Goal: Task Accomplishment & Management: Manage account settings

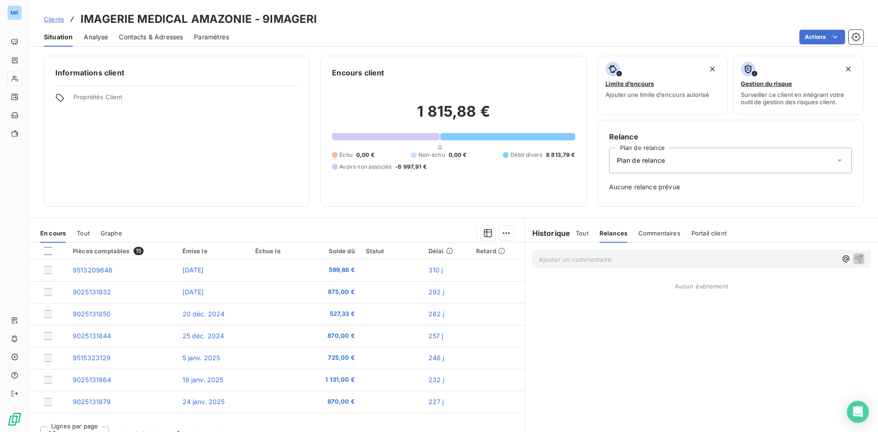
scroll to position [170, 0]
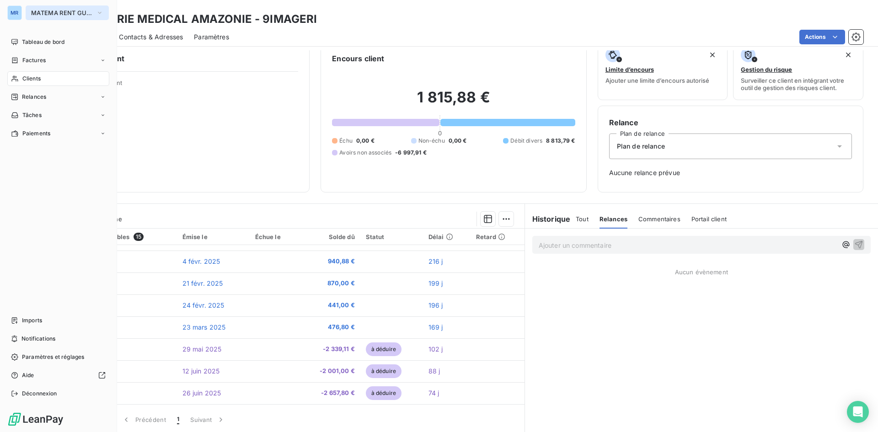
click at [97, 13] on icon "button" at bounding box center [99, 12] width 7 height 9
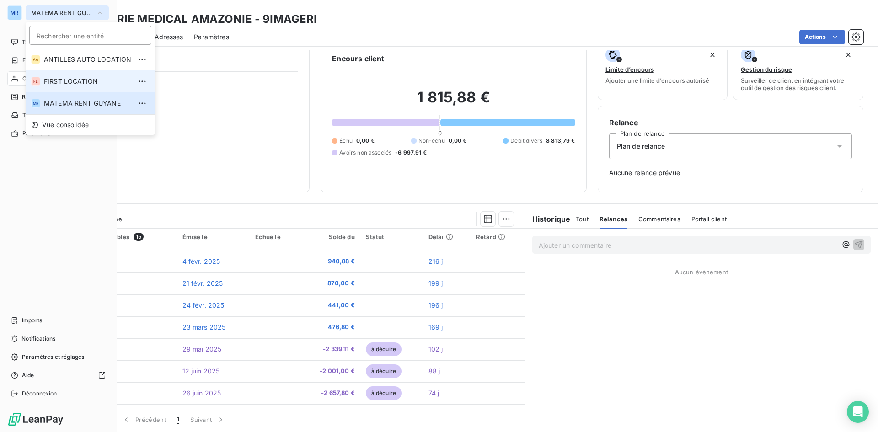
click at [94, 85] on span "FIRST LOCATION" at bounding box center [87, 81] width 87 height 9
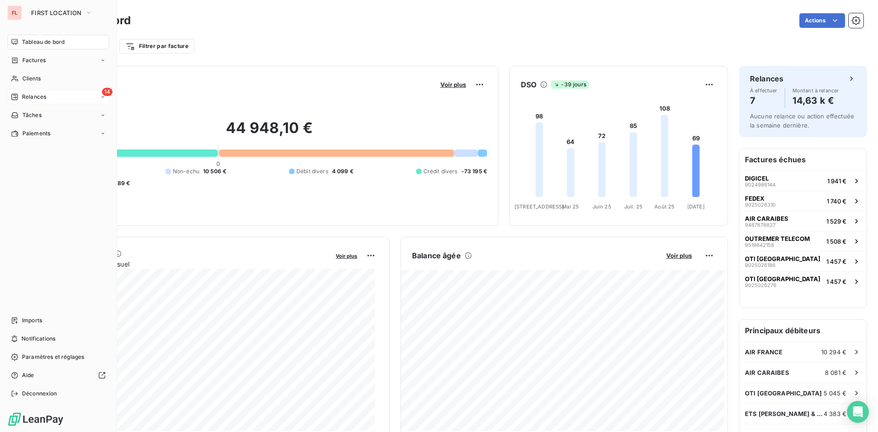
click at [54, 97] on div "14 Relances" at bounding box center [58, 97] width 102 height 15
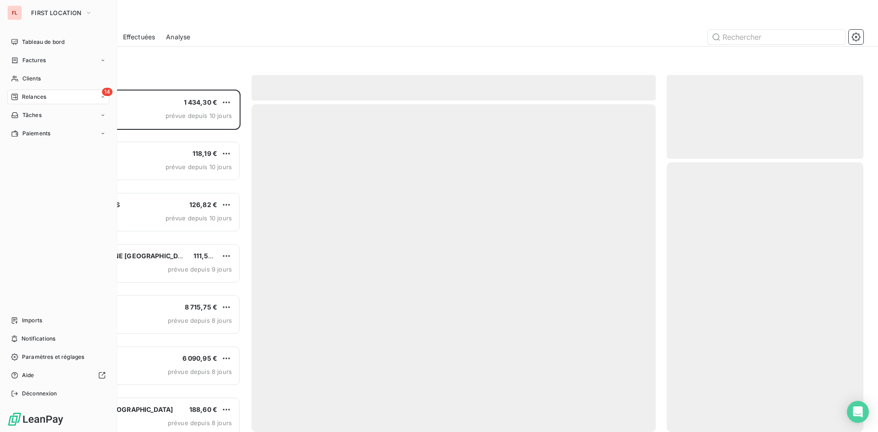
scroll to position [336, 190]
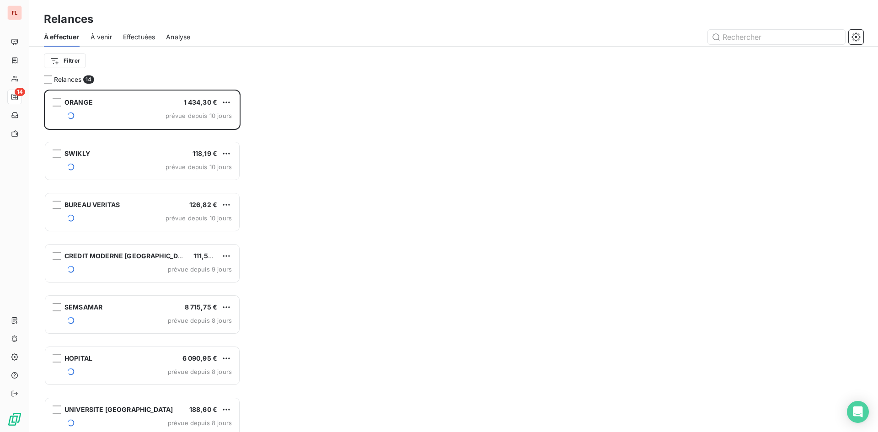
click at [731, 156] on div "Relances 14 ORANGE 1 434,30 € prévue depuis 10 jours SWIKLY 118,19 € prévue dep…" at bounding box center [453, 253] width 849 height 357
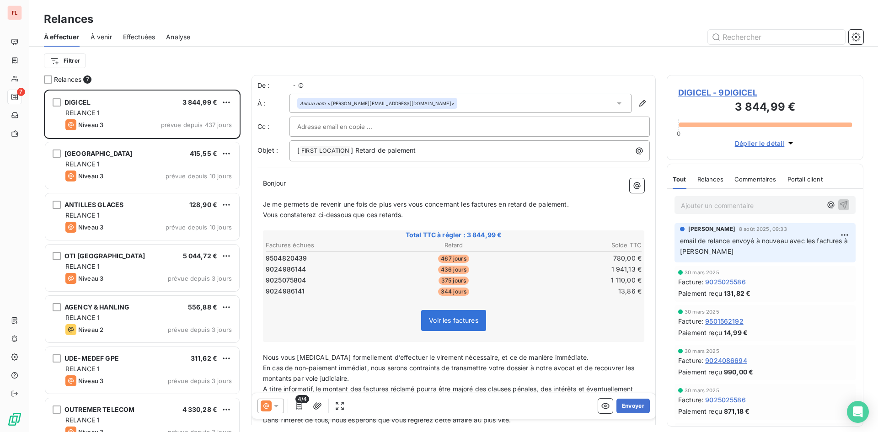
scroll to position [336, 190]
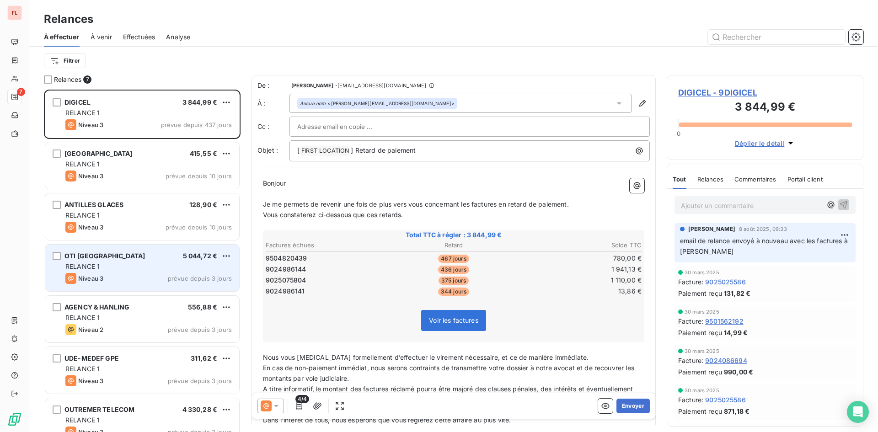
click at [168, 247] on div "OTI RIVIERA DU LEVANT 5 044,72 € RELANCE 1 Niveau 3 prévue depuis 3 jours" at bounding box center [142, 268] width 194 height 47
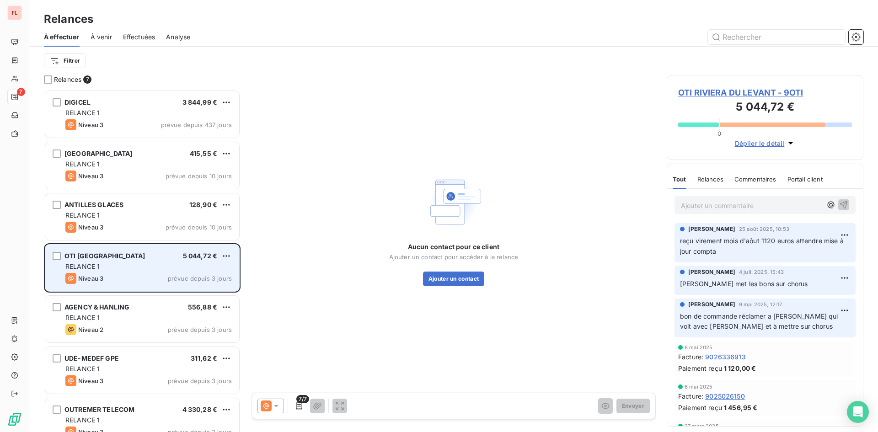
click at [156, 269] on div "RELANCE 1" at bounding box center [148, 266] width 167 height 9
click at [95, 267] on span "RELANCE 1" at bounding box center [82, 267] width 34 height 8
click at [184, 268] on div "RELANCE 1" at bounding box center [148, 266] width 167 height 9
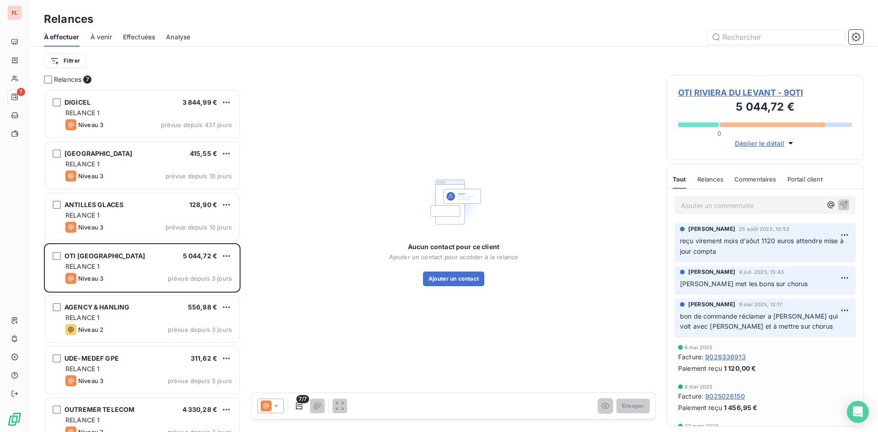
click at [692, 91] on span "OTI RIVIERA DU LEVANT - 9OTI" at bounding box center [765, 92] width 174 height 12
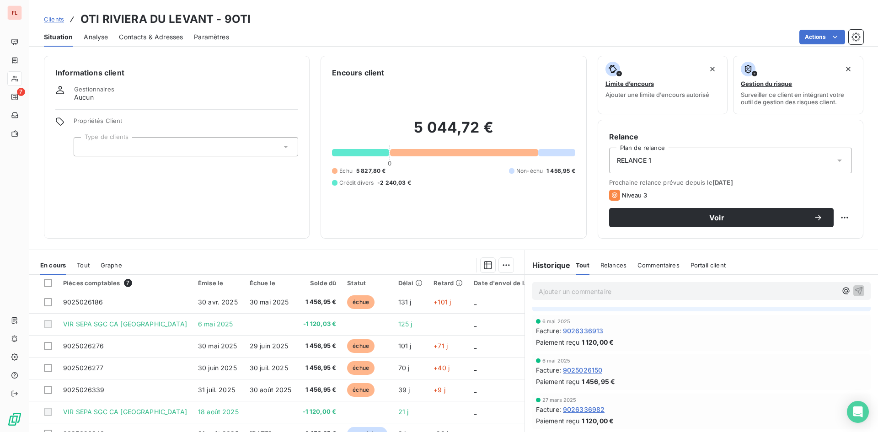
scroll to position [229, 0]
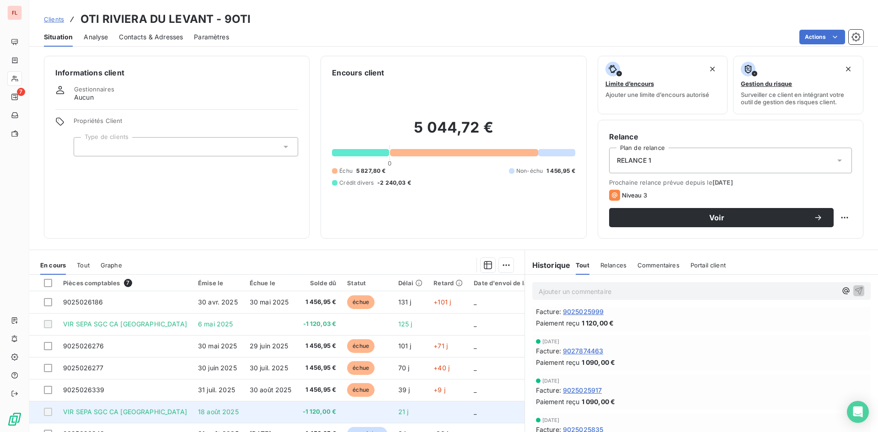
click at [312, 403] on td "-1 120,00 €" at bounding box center [319, 412] width 45 height 22
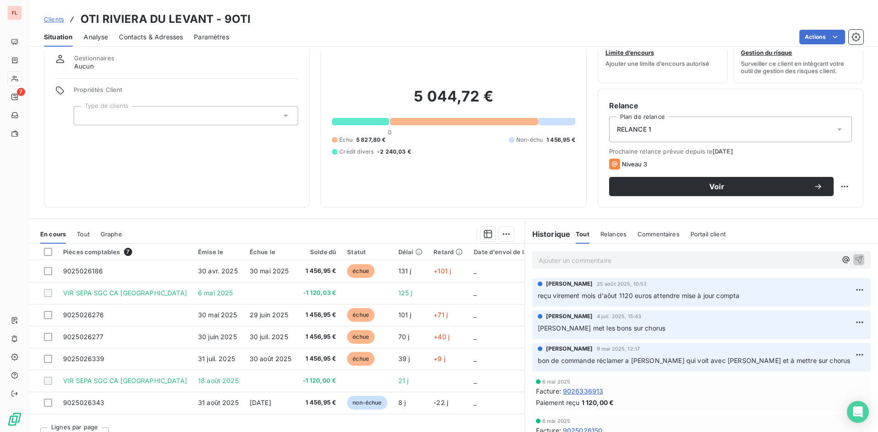
scroll to position [46, 0]
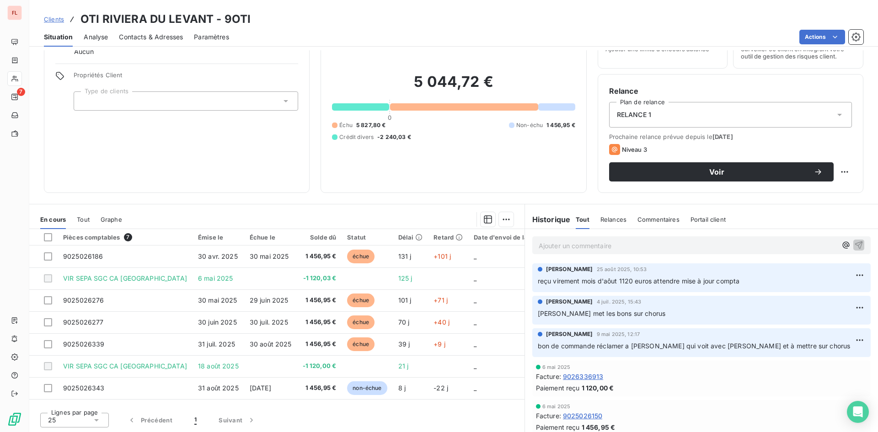
click at [647, 312] on p "Amalia met les bons sur chorus" at bounding box center [702, 314] width 328 height 11
click at [657, 282] on span "reçu virement mois d'aôut 1120 euros attendre mise à jour compta" at bounding box center [639, 281] width 202 height 8
click at [661, 284] on span "reçu virement mois d'aôut 1120 euros attendre mise à jour compta" at bounding box center [639, 281] width 202 height 8
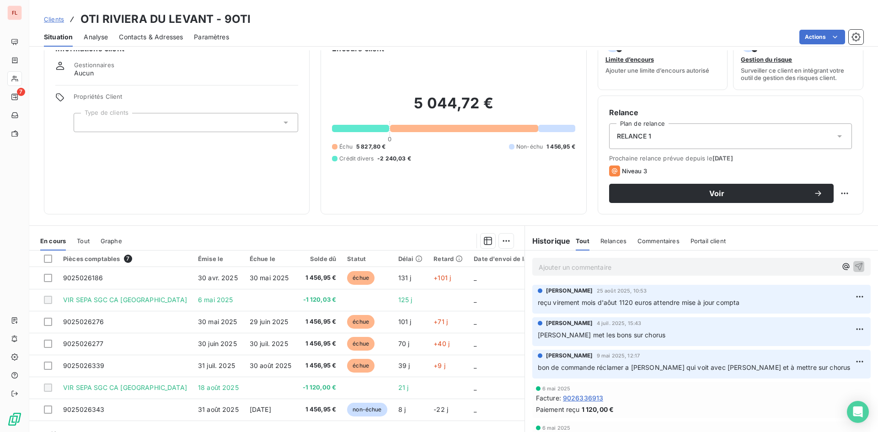
scroll to position [46, 0]
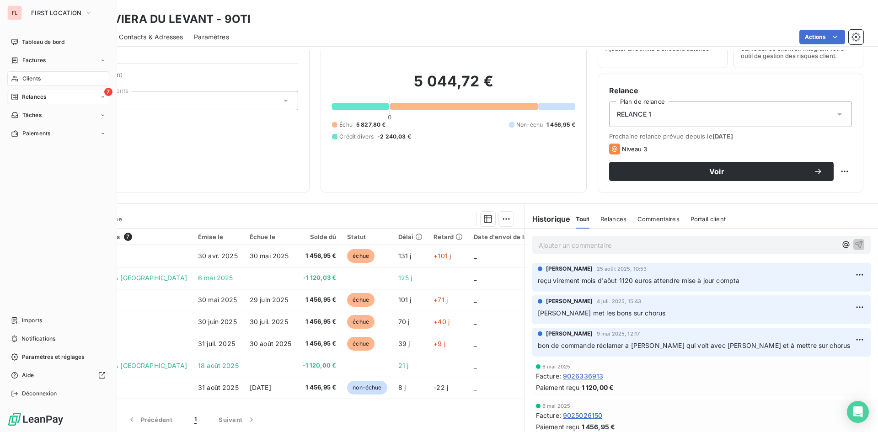
click at [25, 97] on span "Relances" at bounding box center [34, 97] width 24 height 8
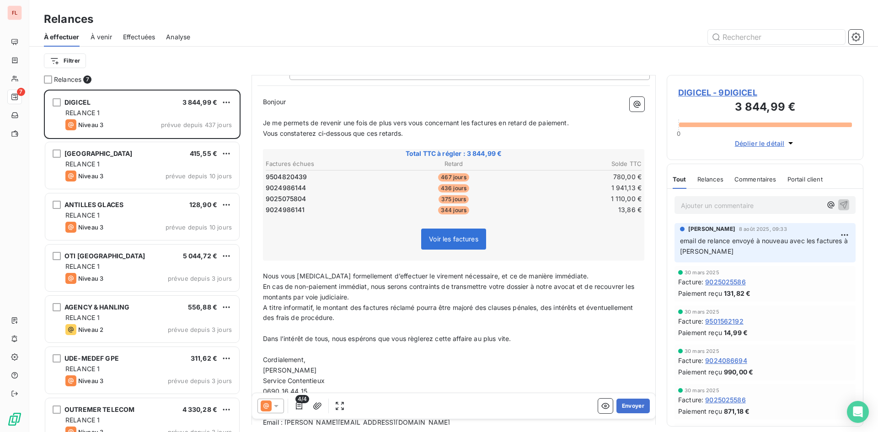
scroll to position [7, 0]
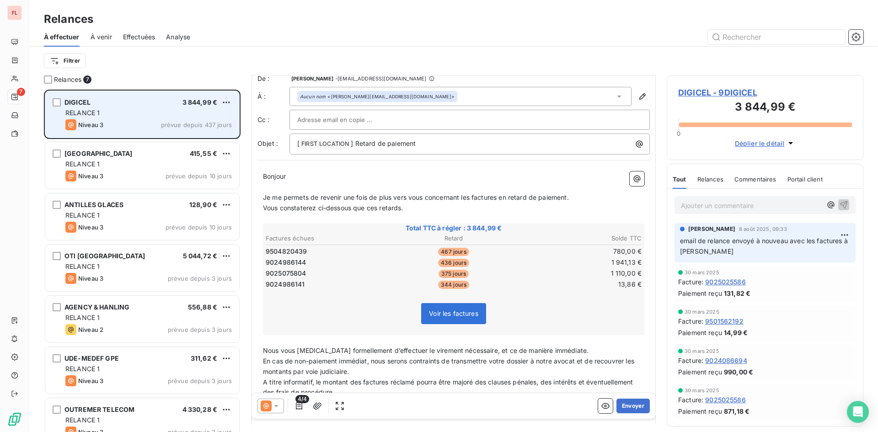
click at [131, 103] on div "DIGICEL 3 844,99 €" at bounding box center [148, 102] width 167 height 8
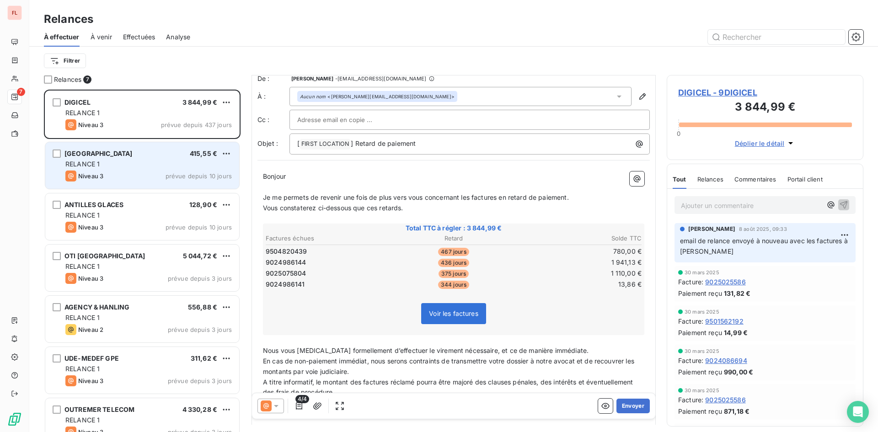
click at [131, 152] on div "[GEOGRAPHIC_DATA] 415,55 €" at bounding box center [148, 154] width 167 height 8
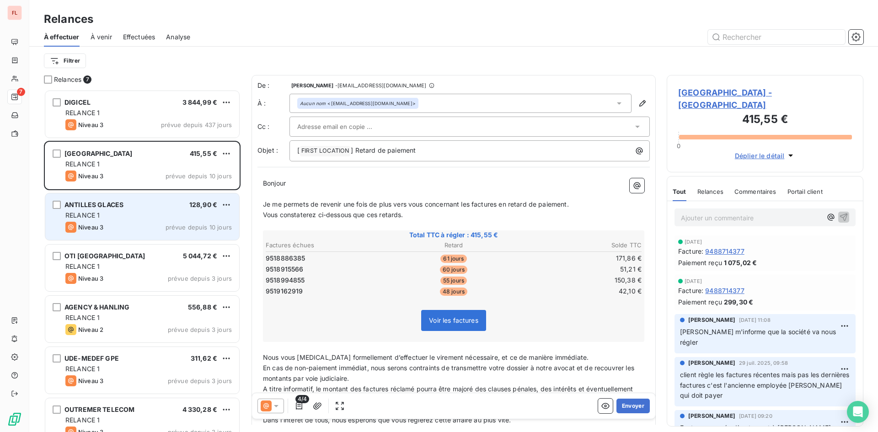
click at [125, 223] on div "Niveau 3 prévue depuis 10 jours" at bounding box center [148, 227] width 167 height 11
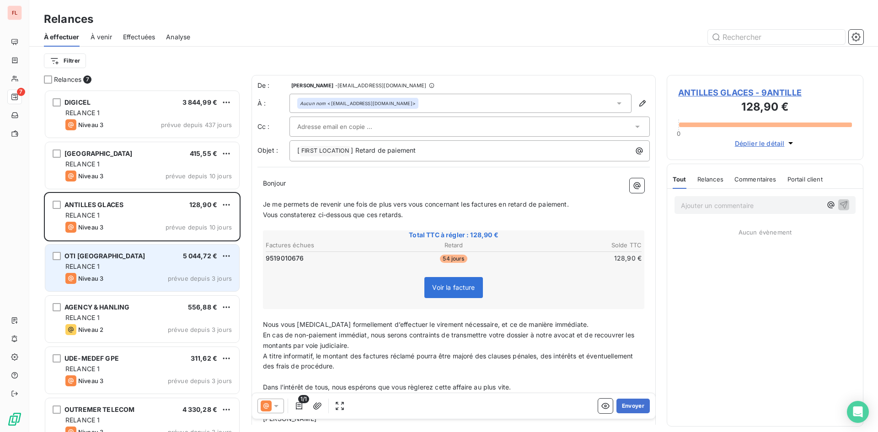
click at [122, 261] on div "OTI RIVIERA DU LEVANT 5 044,72 € RELANCE 1 Niveau 3 prévue depuis 3 jours" at bounding box center [142, 268] width 194 height 47
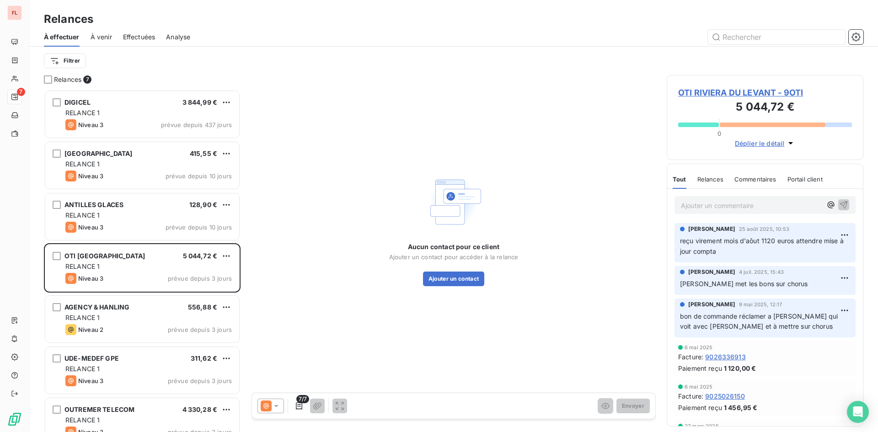
click at [778, 96] on span "OTI RIVIERA DU LEVANT - 9OTI" at bounding box center [765, 92] width 174 height 12
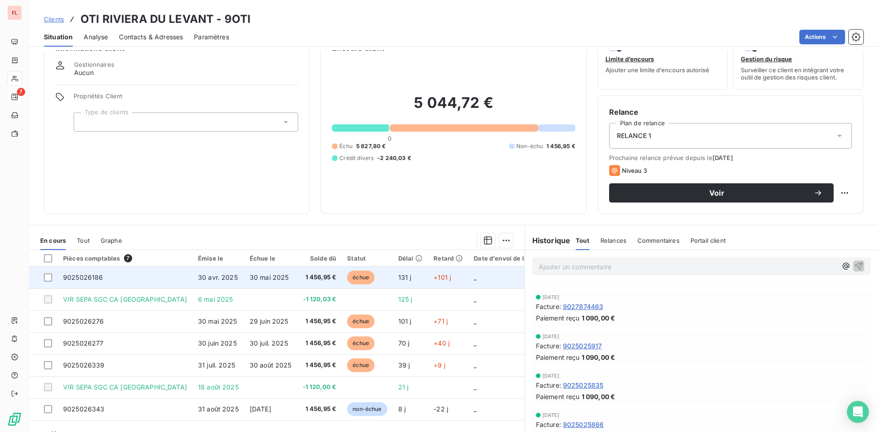
scroll to position [46, 0]
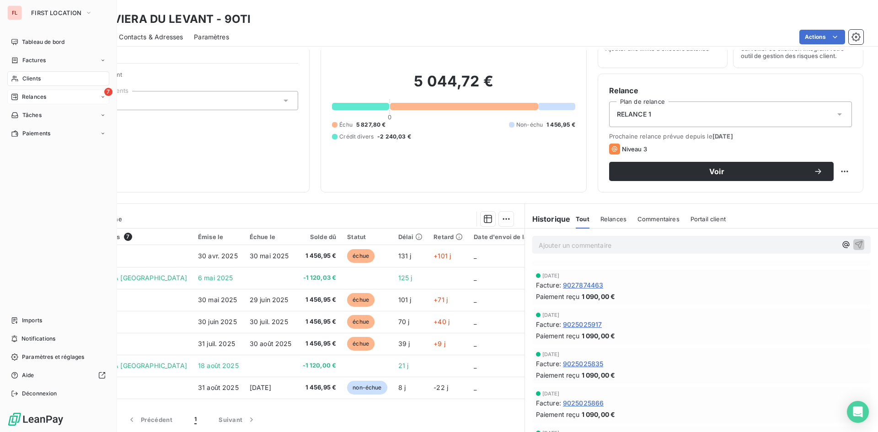
click at [38, 96] on span "Relances" at bounding box center [34, 97] width 24 height 8
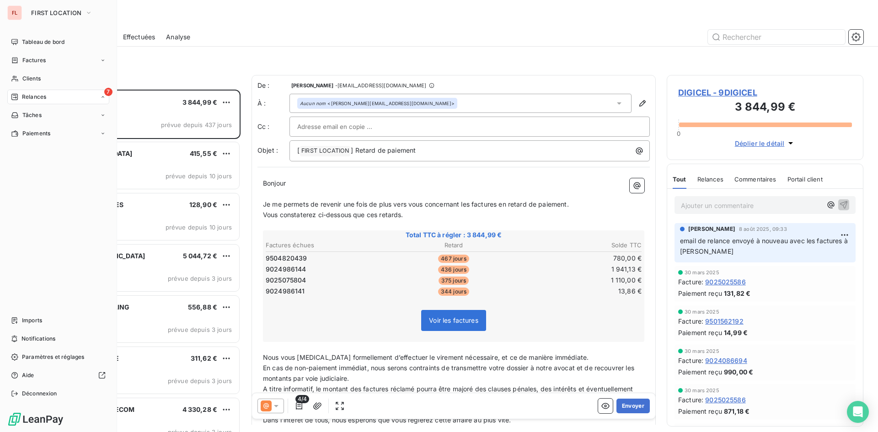
scroll to position [336, 190]
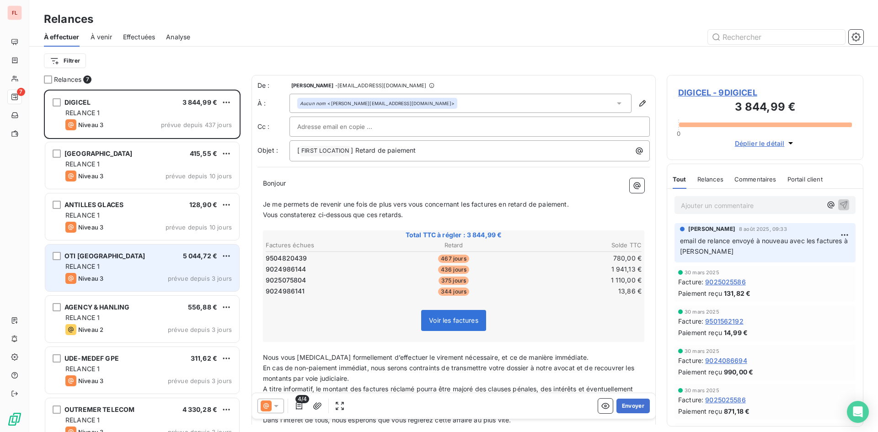
click at [138, 265] on div "RELANCE 1" at bounding box center [148, 266] width 167 height 9
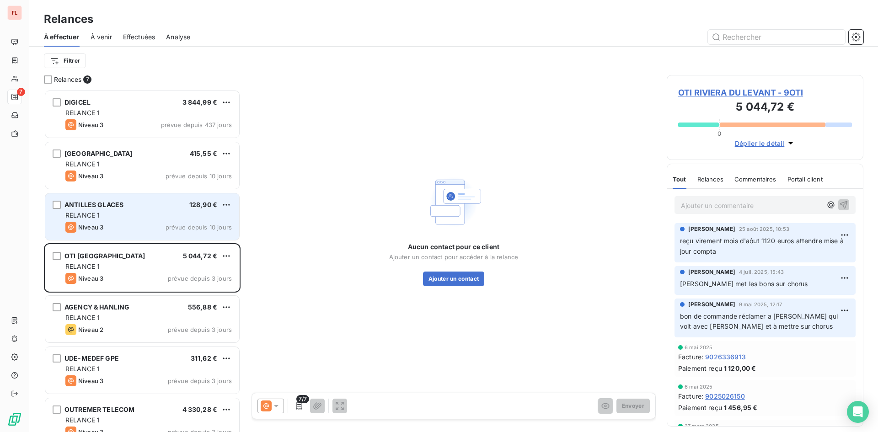
click at [175, 219] on div "RELANCE 1" at bounding box center [148, 215] width 167 height 9
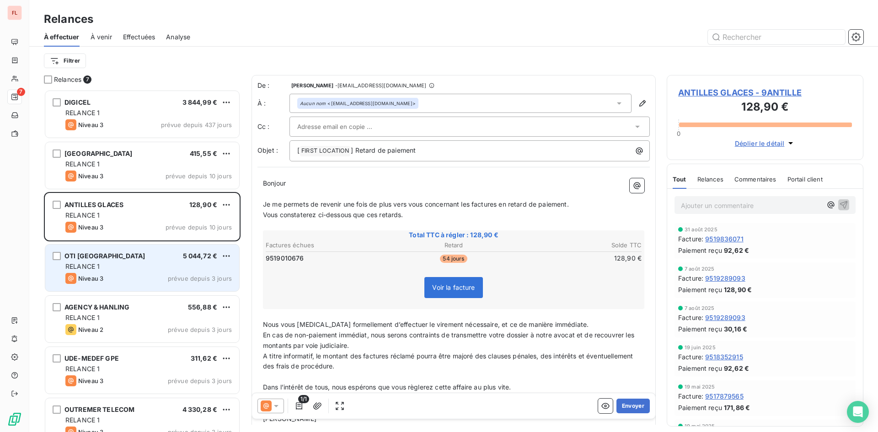
click at [179, 267] on div "RELANCE 1" at bounding box center [148, 266] width 167 height 9
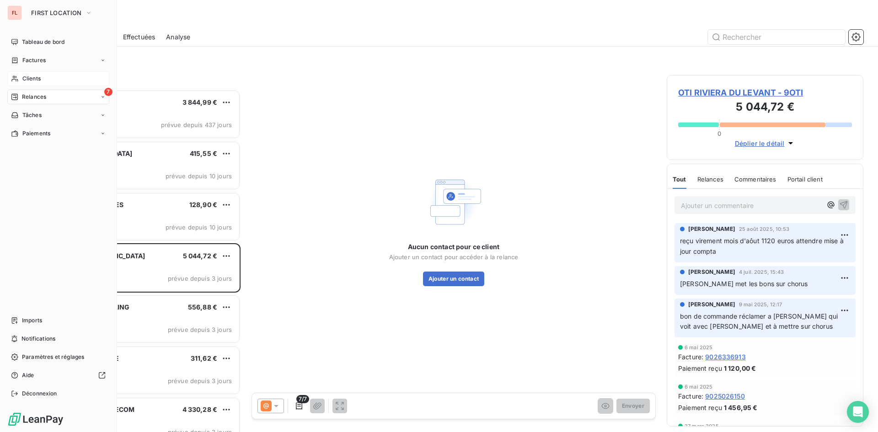
click at [25, 75] on span "Clients" at bounding box center [31, 79] width 18 height 8
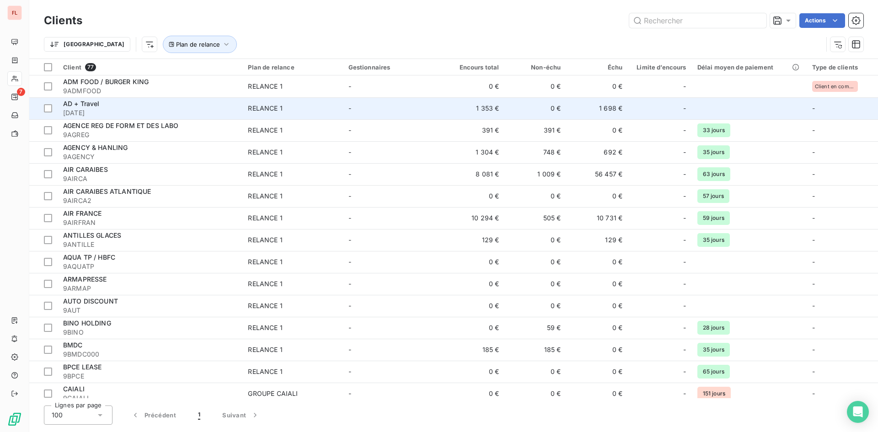
click at [198, 101] on div "AD + Travel" at bounding box center [150, 103] width 174 height 9
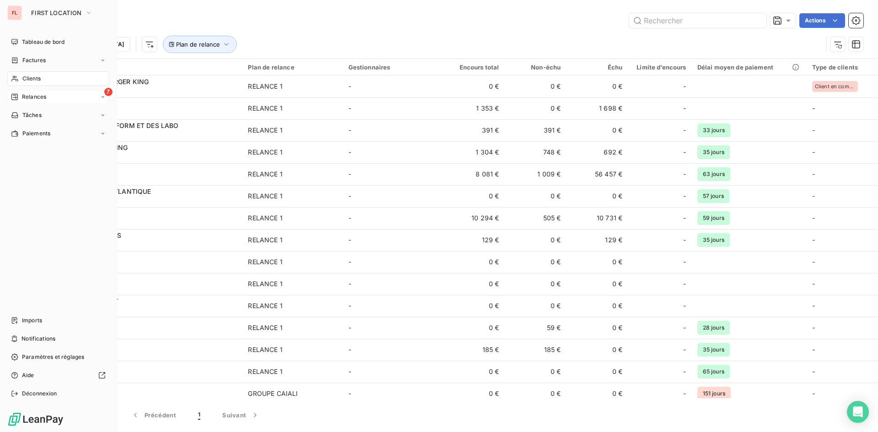
click at [43, 97] on span "Relances" at bounding box center [34, 97] width 24 height 8
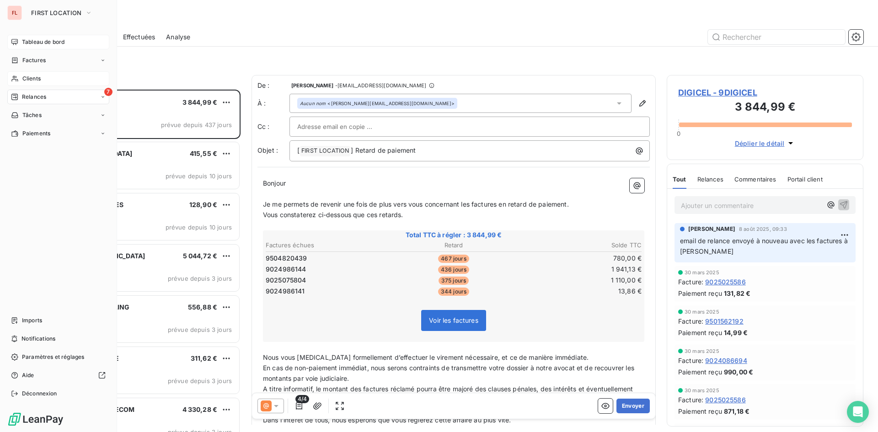
click at [60, 39] on span "Tableau de bord" at bounding box center [43, 42] width 43 height 8
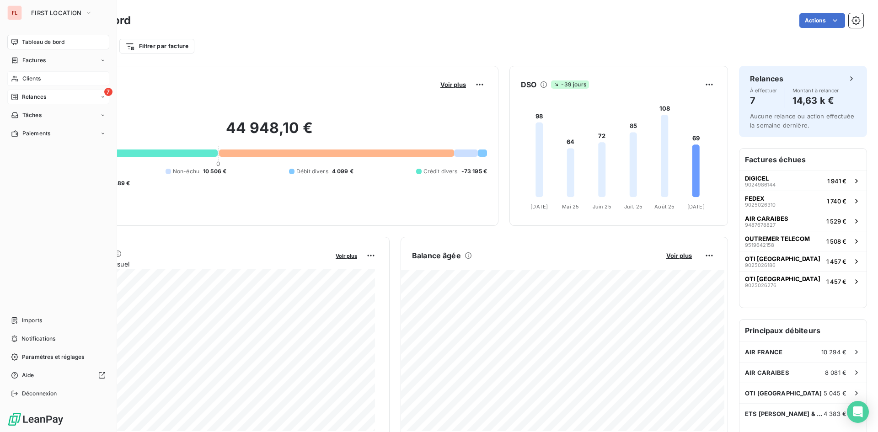
click at [54, 97] on div "7 Relances" at bounding box center [58, 97] width 102 height 15
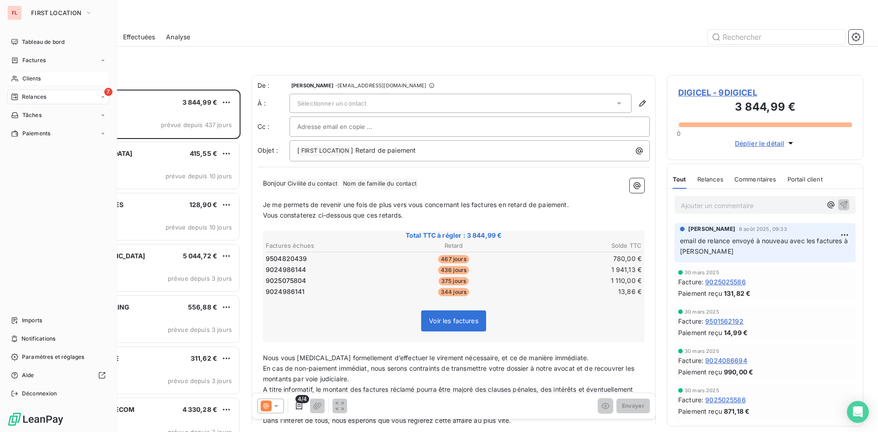
scroll to position [336, 190]
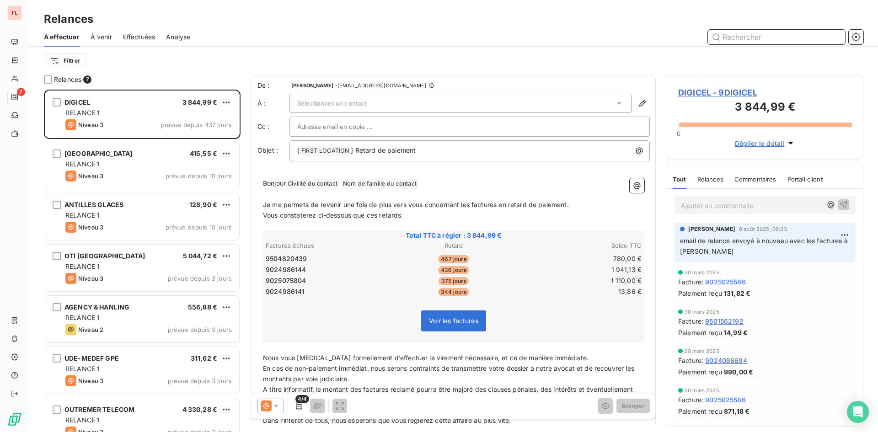
drag, startPoint x: 776, startPoint y: 38, endPoint x: 777, endPoint y: 45, distance: 6.4
click at [777, 46] on div "À effectuer À venir Effectuées Analyse" at bounding box center [453, 36] width 849 height 19
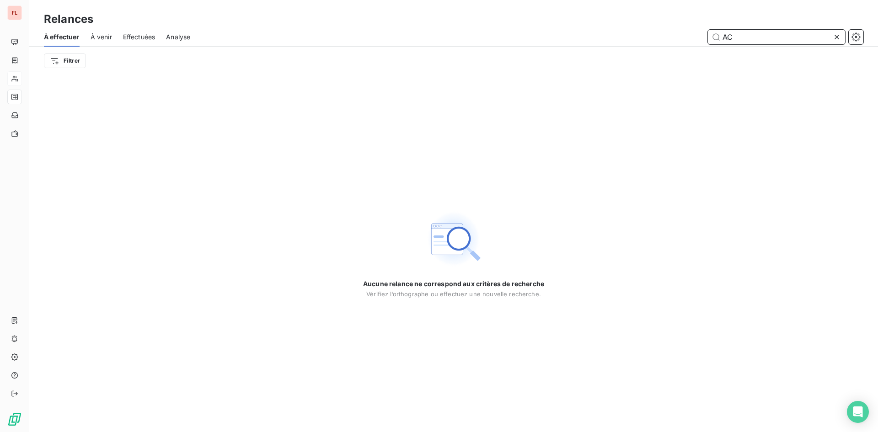
type input "A"
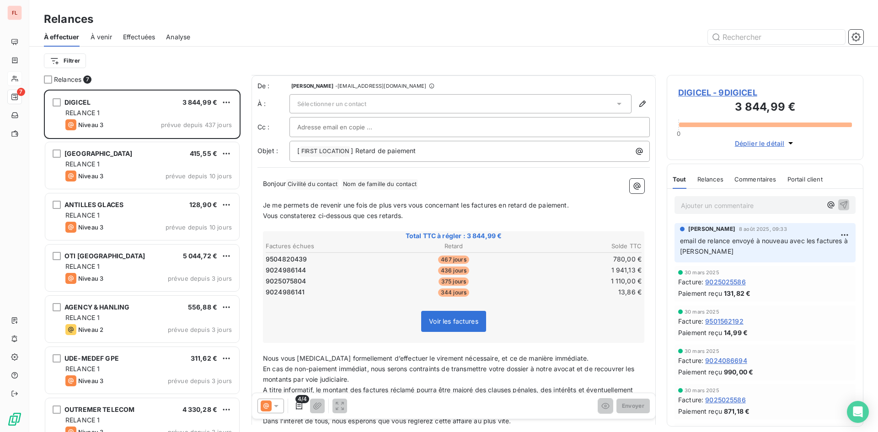
scroll to position [145, 0]
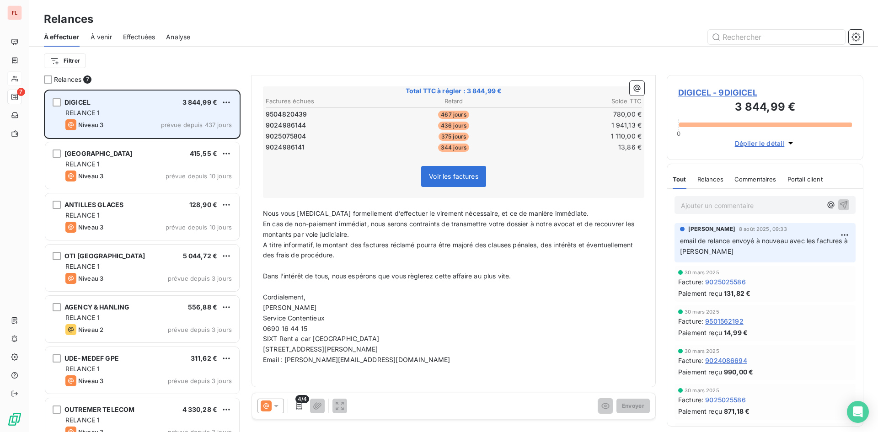
click at [148, 114] on div "RELANCE 1" at bounding box center [148, 112] width 167 height 9
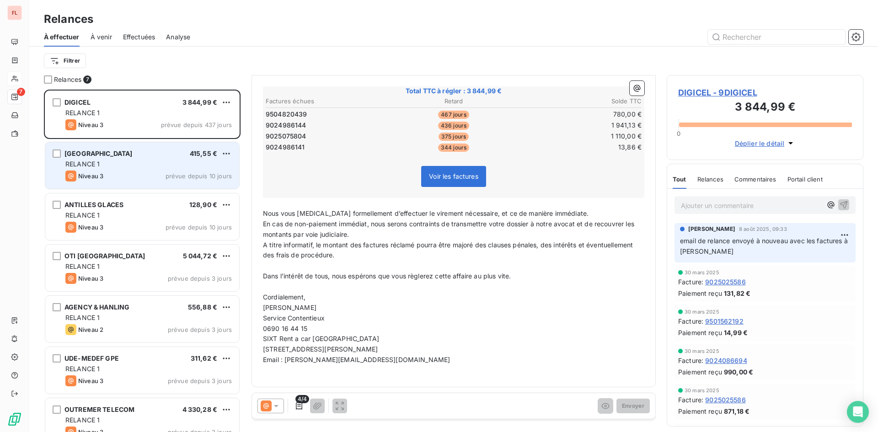
click at [173, 182] on div "GUIBAN ANTILLES 415,55 € RELANCE 1 Niveau 3 prévue depuis 10 jours" at bounding box center [142, 165] width 194 height 47
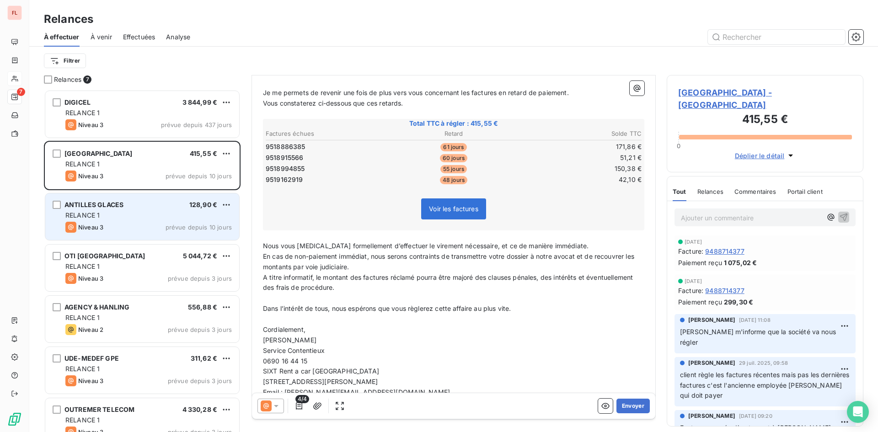
click at [176, 229] on span "prévue depuis 10 jours" at bounding box center [199, 227] width 66 height 7
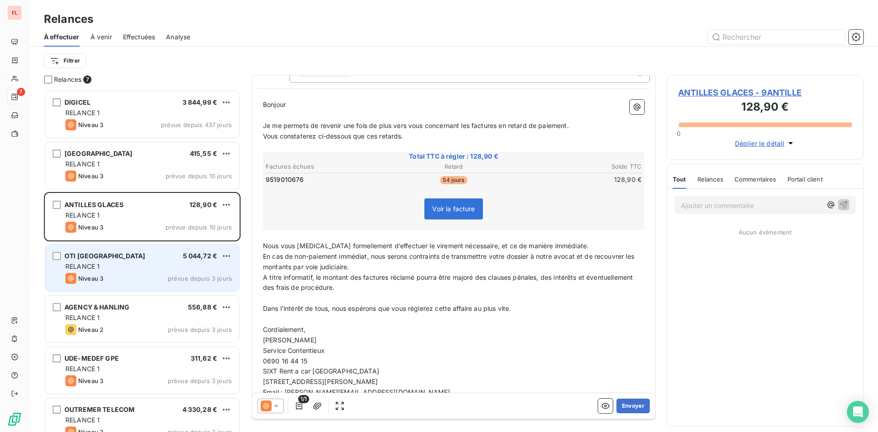
click at [170, 265] on div "RELANCE 1" at bounding box center [148, 266] width 167 height 9
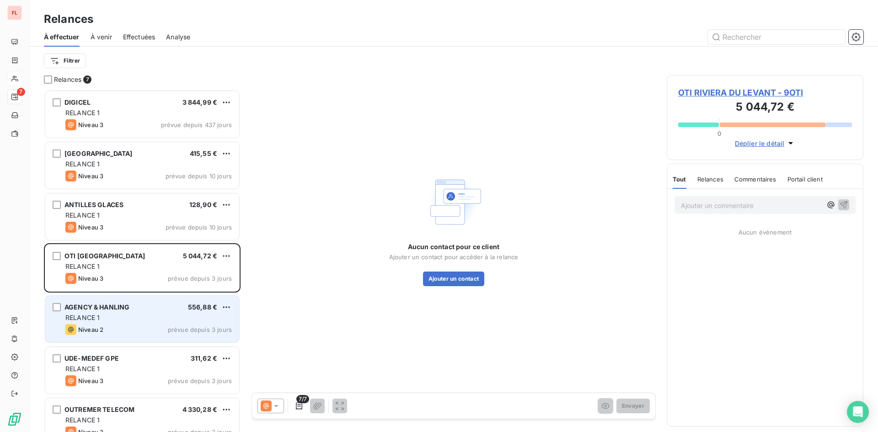
click at [140, 325] on div "Niveau 2 prévue depuis 3 jours" at bounding box center [148, 329] width 167 height 11
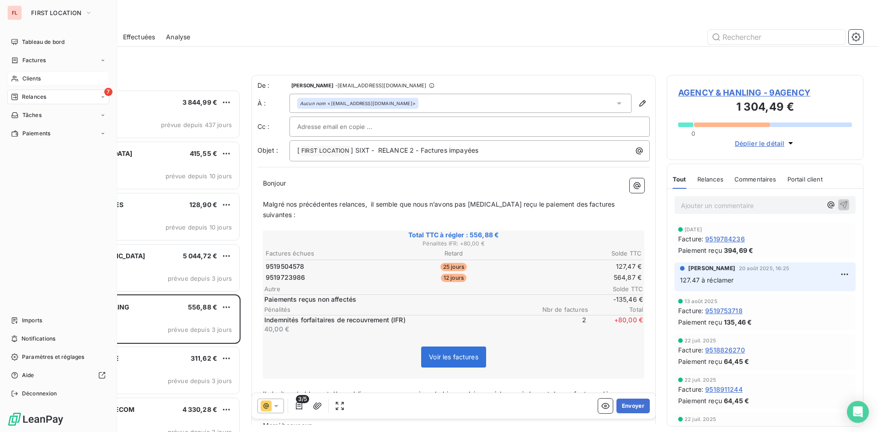
click at [38, 78] on span "Clients" at bounding box center [31, 79] width 18 height 8
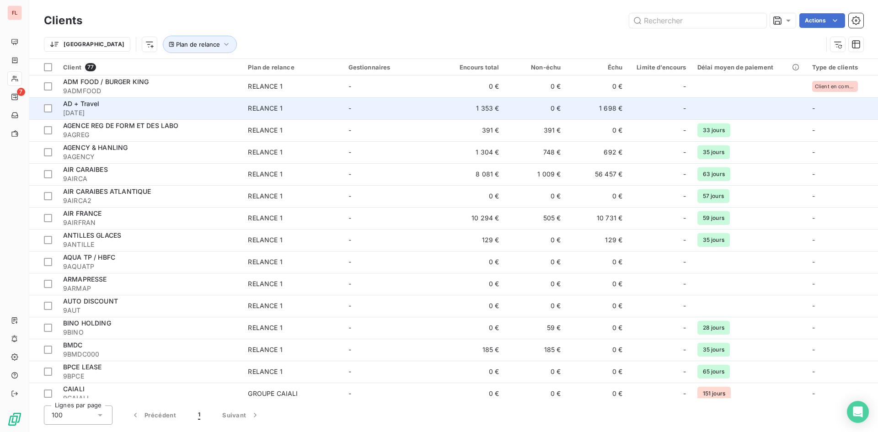
click at [102, 106] on div "AD + Travel" at bounding box center [150, 103] width 174 height 9
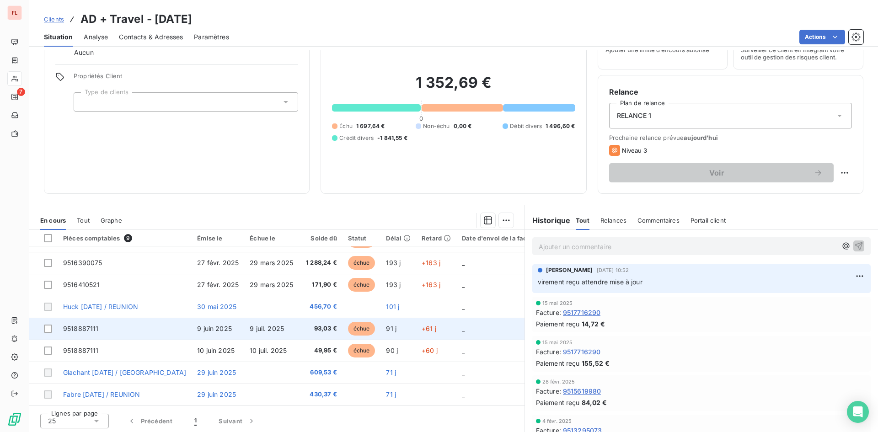
scroll to position [46, 0]
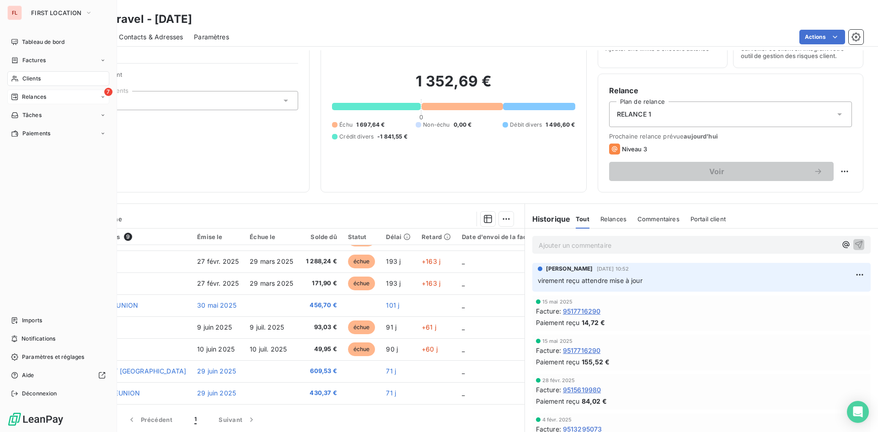
click at [59, 96] on div "7 Relances" at bounding box center [58, 97] width 102 height 15
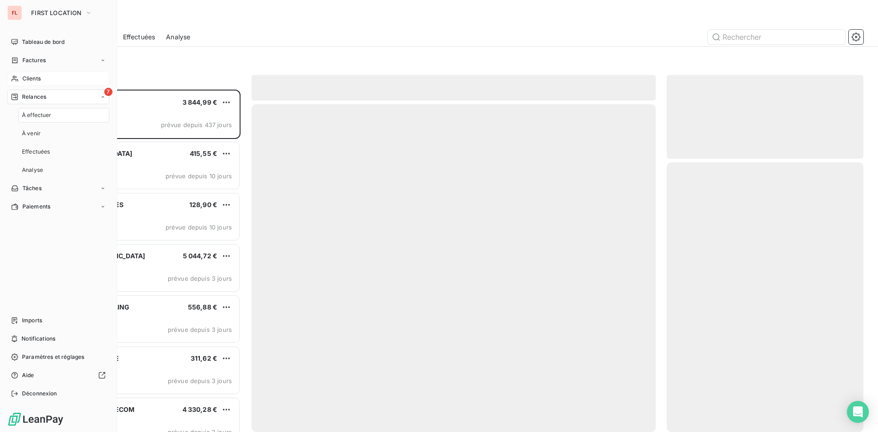
scroll to position [336, 190]
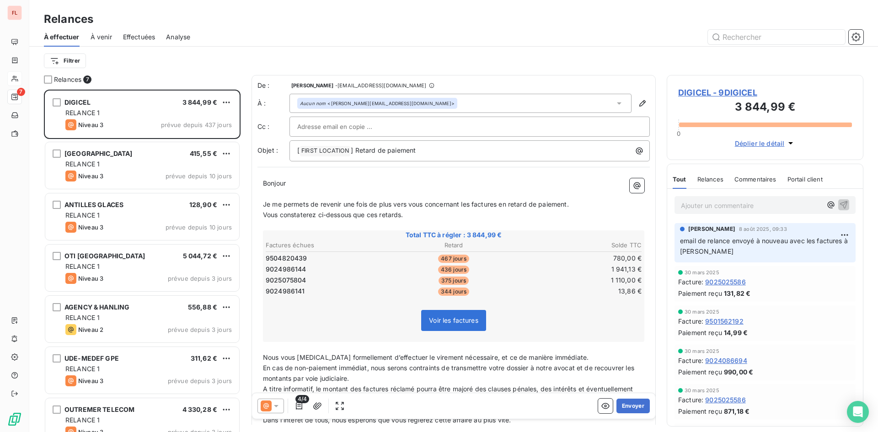
click at [236, 59] on div "Filtrer" at bounding box center [454, 60] width 820 height 17
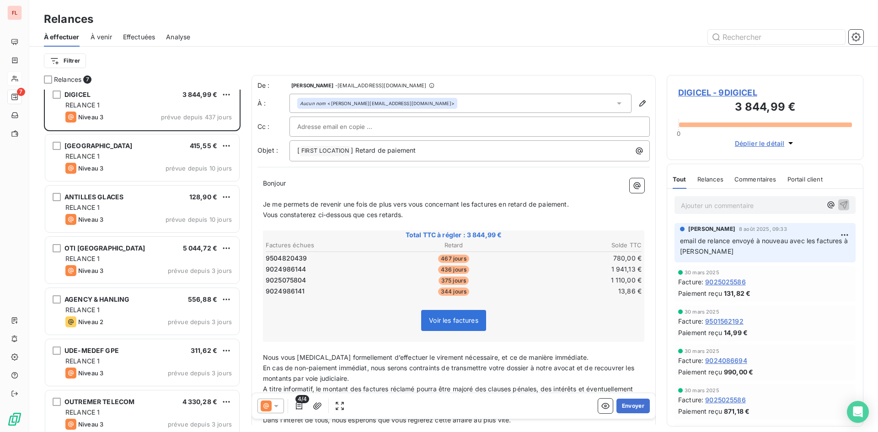
scroll to position [0, 0]
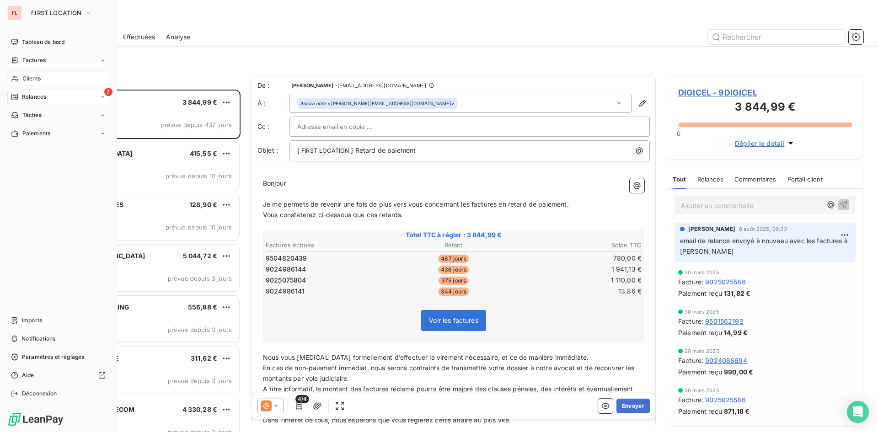
click at [38, 75] on span "Clients" at bounding box center [31, 79] width 18 height 8
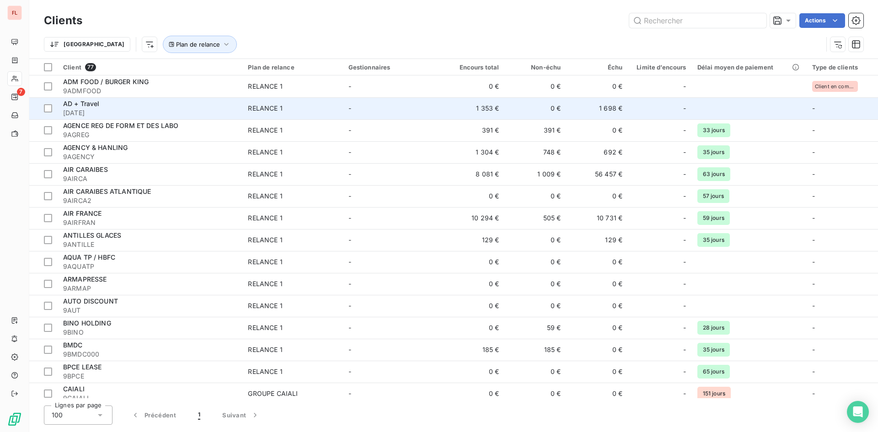
click at [128, 111] on span "[DATE]" at bounding box center [150, 112] width 174 height 9
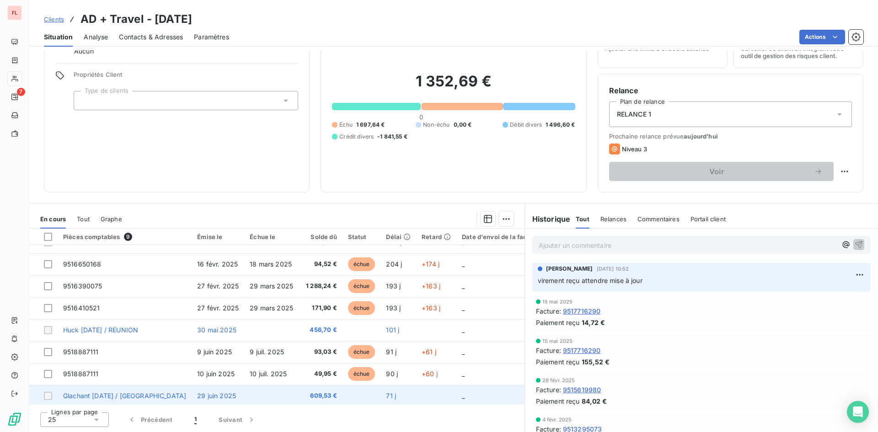
scroll to position [38, 0]
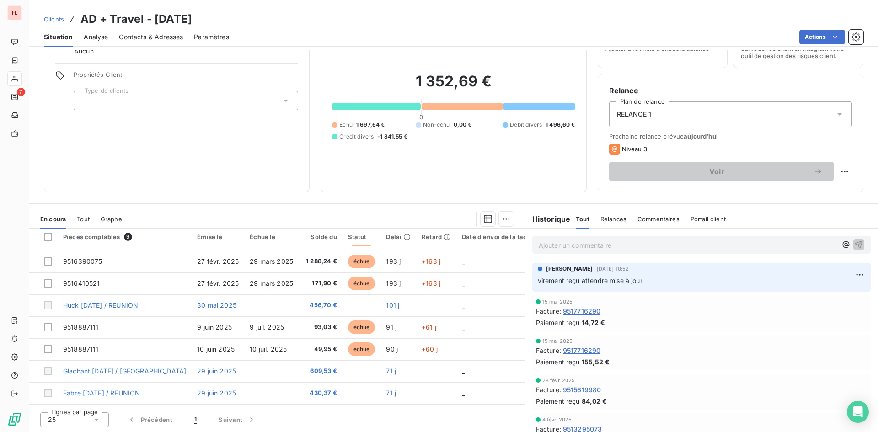
click at [205, 178] on div "Informations client Gestionnaires Aucun Propriétés Client Type de clients" at bounding box center [177, 101] width 266 height 183
click at [168, 38] on span "Contacts & Adresses" at bounding box center [151, 36] width 64 height 9
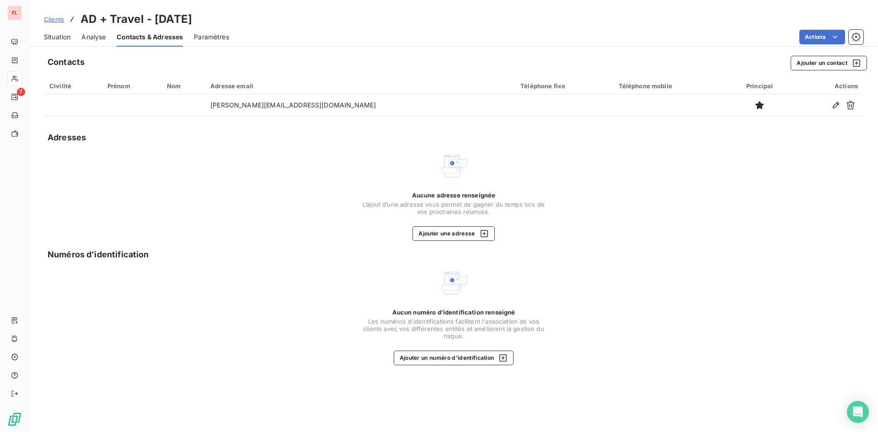
click at [95, 38] on span "Analyse" at bounding box center [93, 36] width 24 height 9
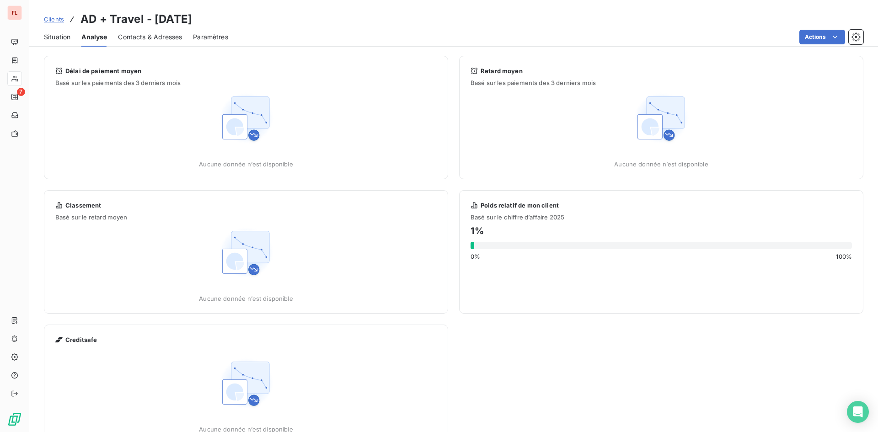
click at [63, 38] on span "Situation" at bounding box center [57, 36] width 27 height 9
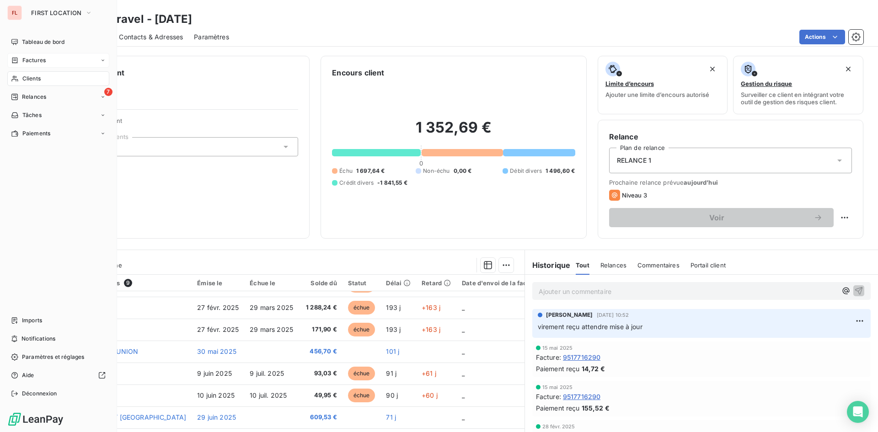
click at [39, 59] on span "Factures" at bounding box center [33, 60] width 23 height 8
click at [39, 76] on span "Factures" at bounding box center [33, 79] width 23 height 8
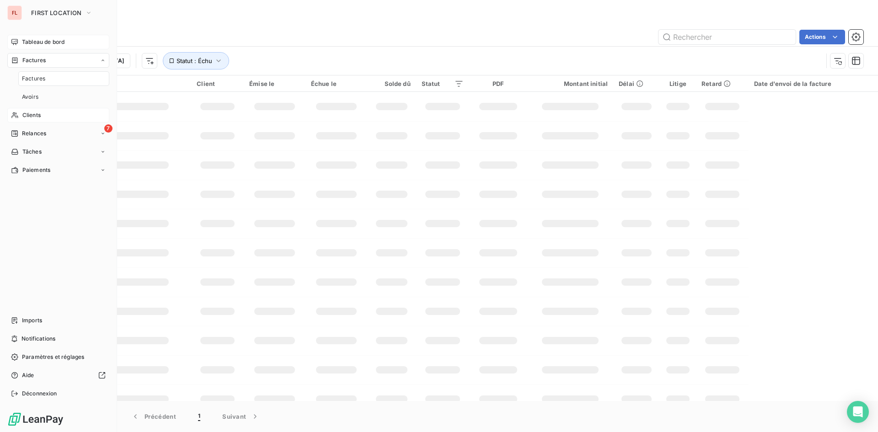
click at [53, 43] on span "Tableau de bord" at bounding box center [43, 42] width 43 height 8
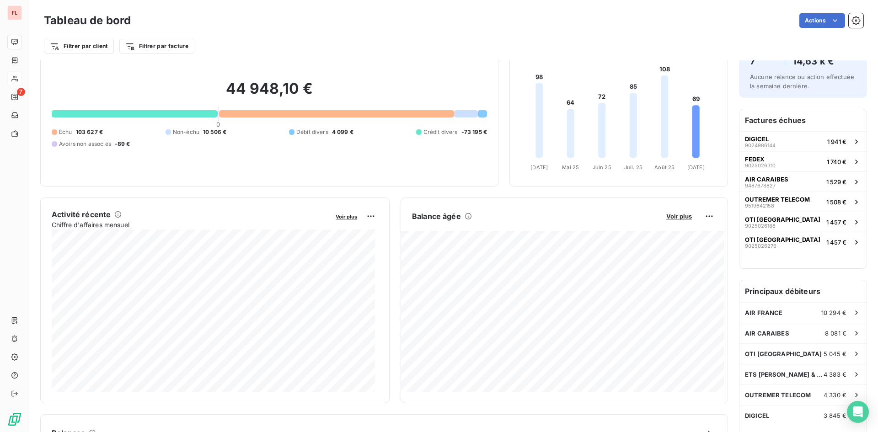
scroll to position [92, 0]
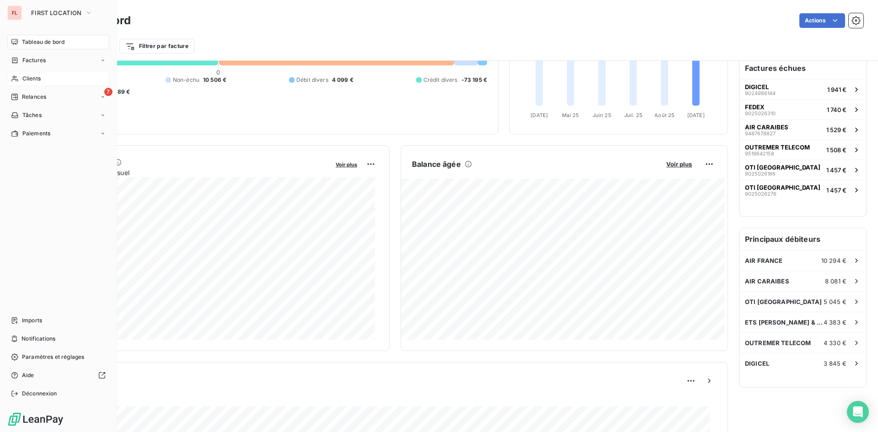
click at [34, 75] on span "Clients" at bounding box center [31, 79] width 18 height 8
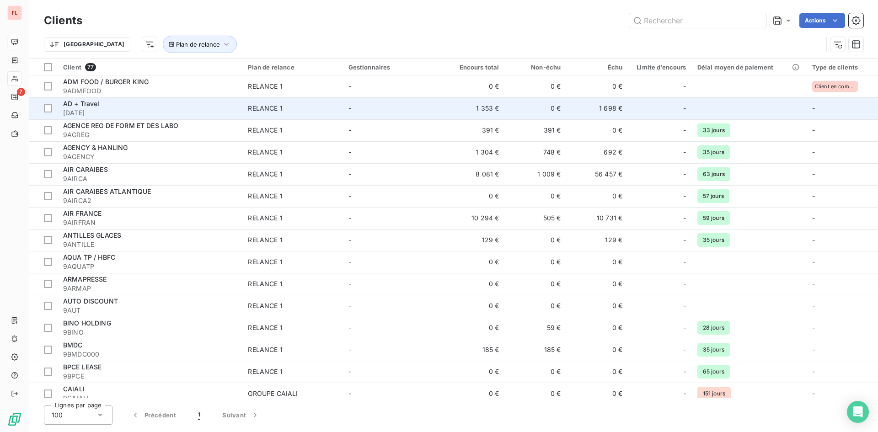
click at [94, 108] on span "[DATE]" at bounding box center [150, 112] width 174 height 9
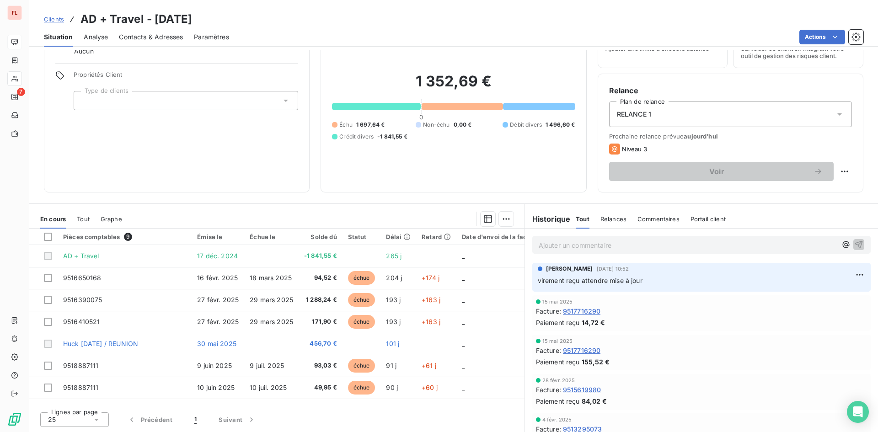
click at [608, 221] on span "Relances" at bounding box center [614, 218] width 26 height 7
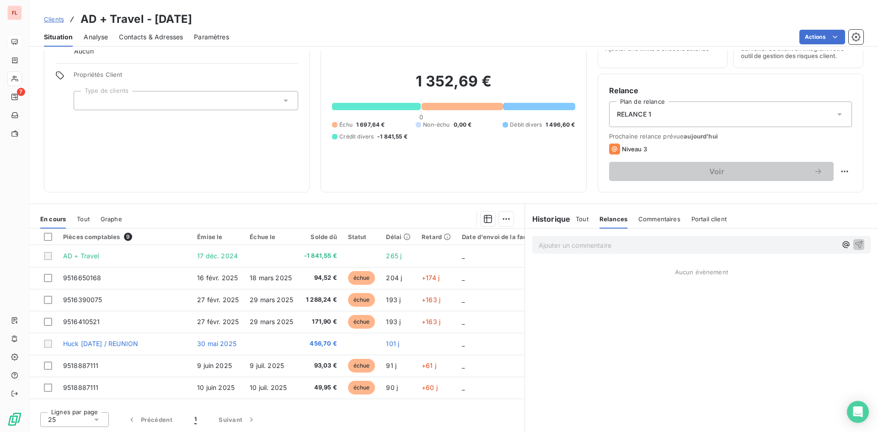
click at [658, 219] on span "Commentaires" at bounding box center [660, 218] width 42 height 7
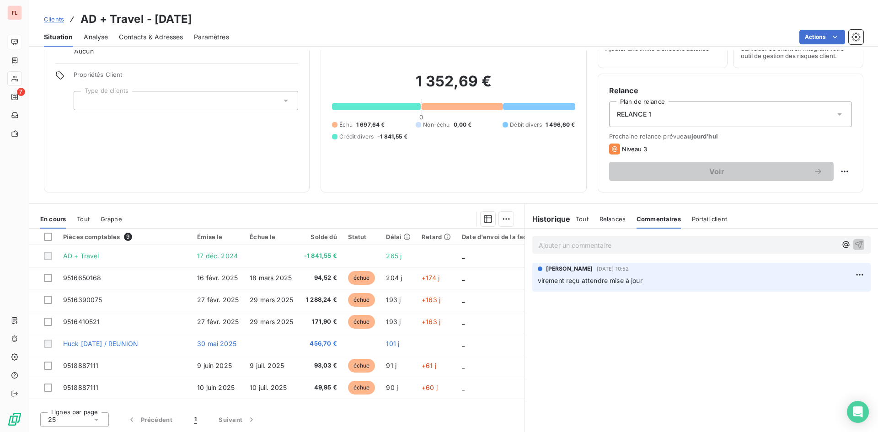
click at [612, 220] on span "Relances" at bounding box center [613, 218] width 26 height 7
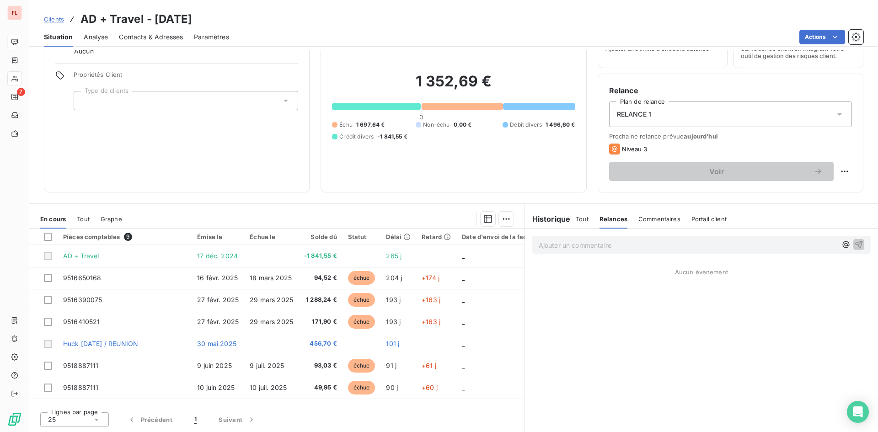
click at [656, 219] on span "Commentaires" at bounding box center [660, 218] width 42 height 7
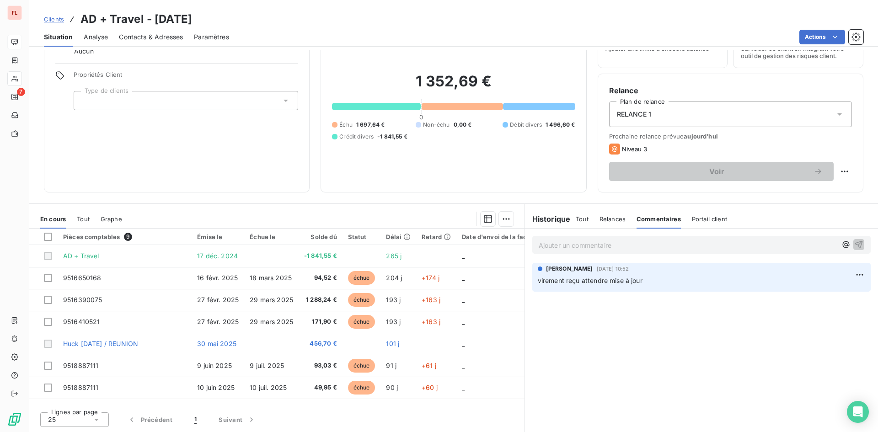
click at [155, 39] on span "Contacts & Adresses" at bounding box center [151, 36] width 64 height 9
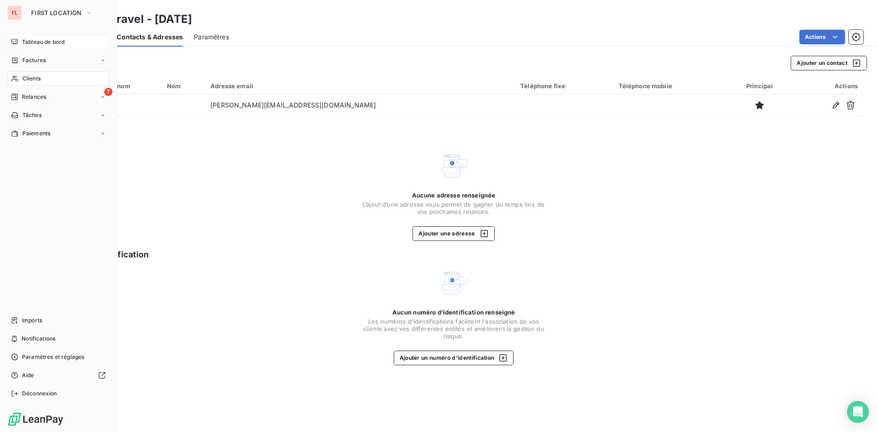
click at [37, 77] on span "Clients" at bounding box center [31, 79] width 18 height 8
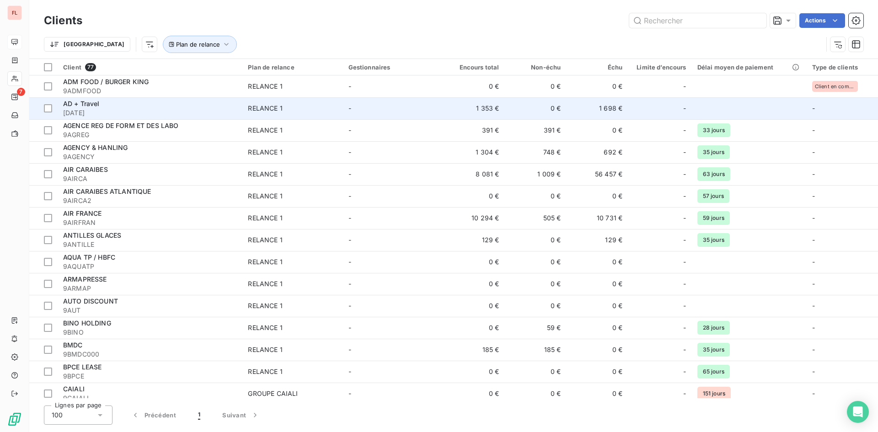
click at [192, 108] on div "AD + Travel" at bounding box center [150, 103] width 174 height 9
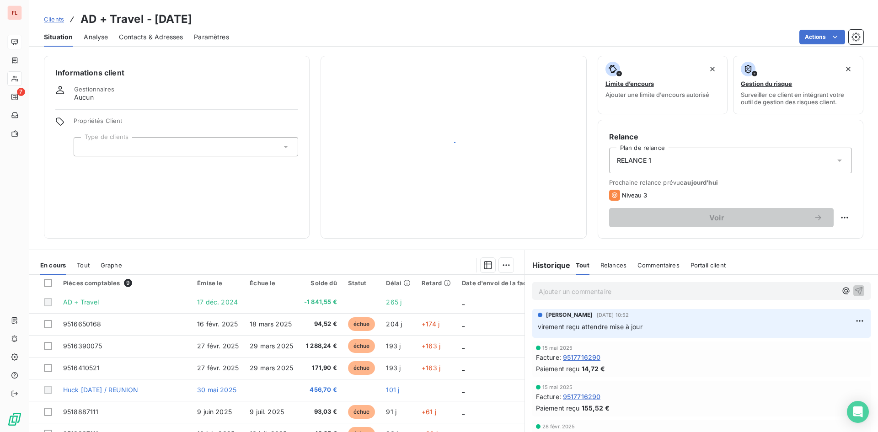
click at [193, 108] on div "Informations client Gestionnaires Aucun Propriétés Client Type de clients" at bounding box center [177, 147] width 266 height 183
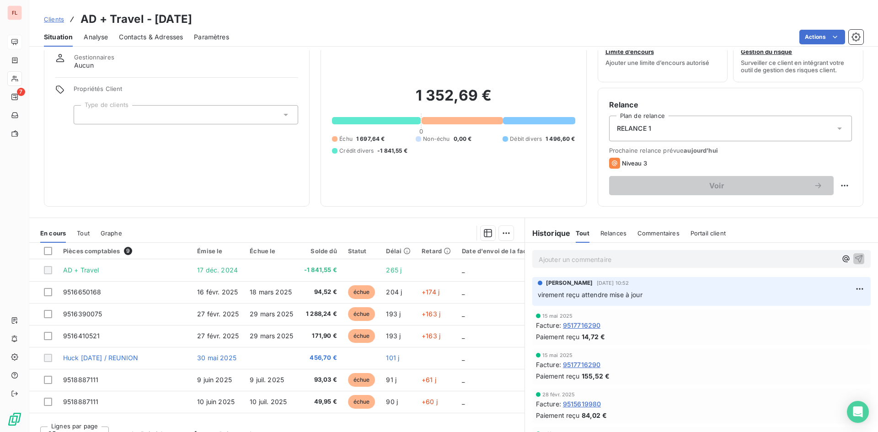
scroll to position [46, 0]
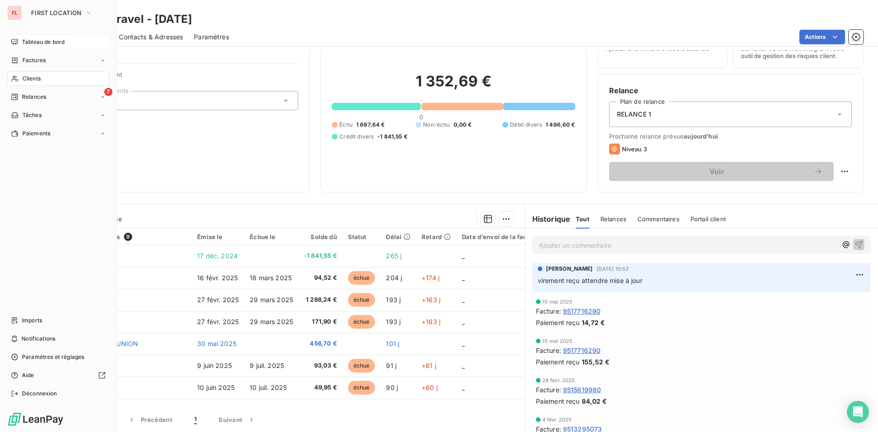
click at [41, 81] on div "Clients" at bounding box center [58, 78] width 102 height 15
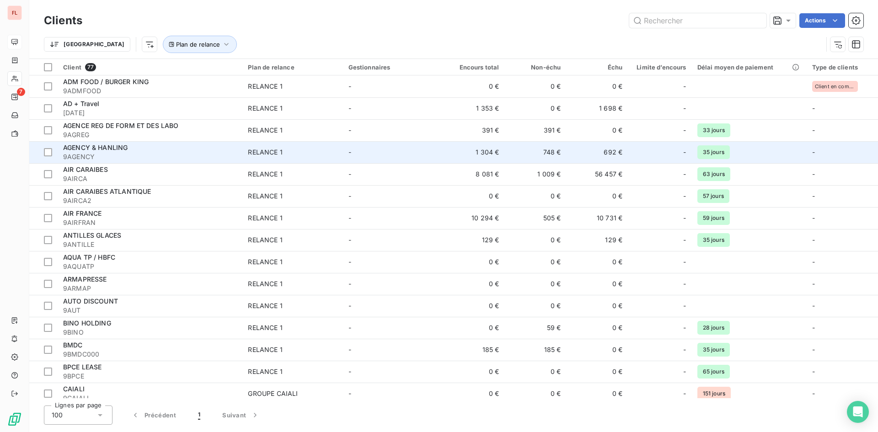
click at [151, 147] on div "AGENCY & HANLING" at bounding box center [150, 147] width 174 height 9
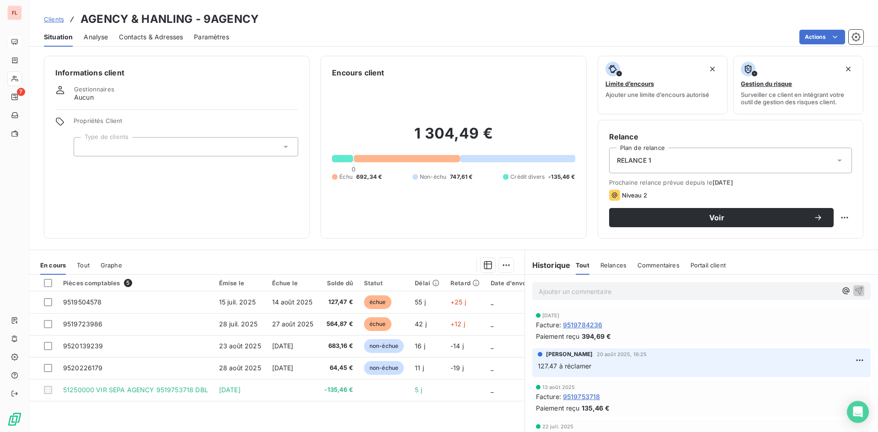
click at [161, 38] on span "Contacts & Adresses" at bounding box center [151, 36] width 64 height 9
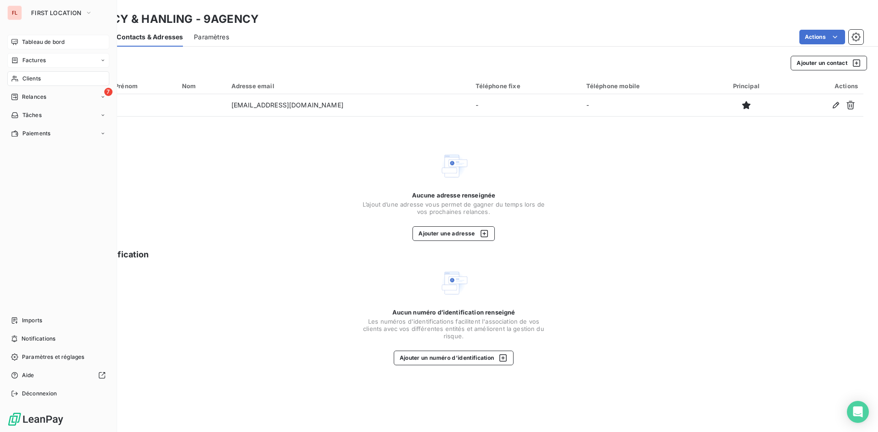
click at [40, 61] on span "Factures" at bounding box center [33, 60] width 23 height 8
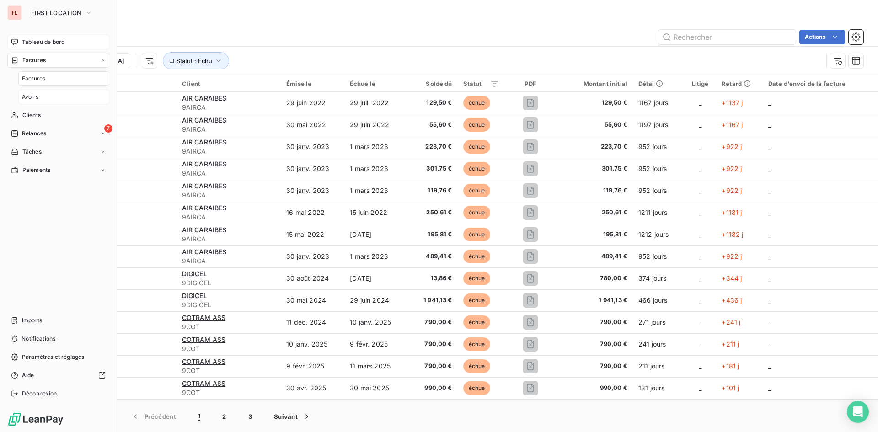
click at [38, 97] on span "Avoirs" at bounding box center [30, 97] width 16 height 8
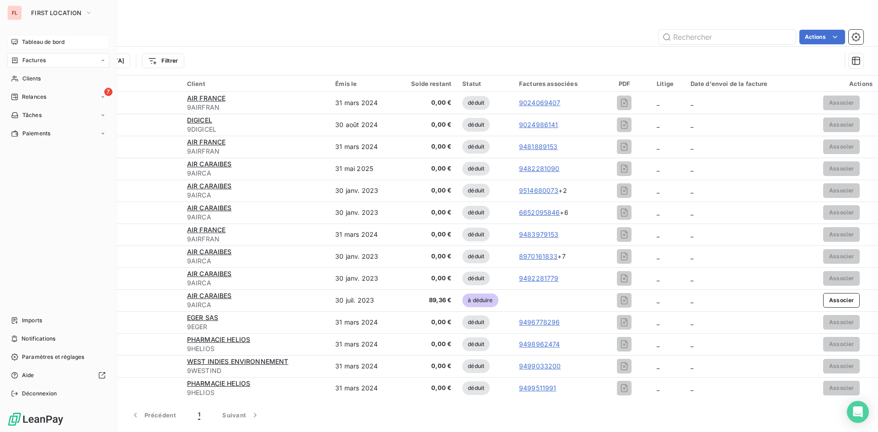
click at [31, 40] on span "Tableau de bord" at bounding box center [43, 42] width 43 height 8
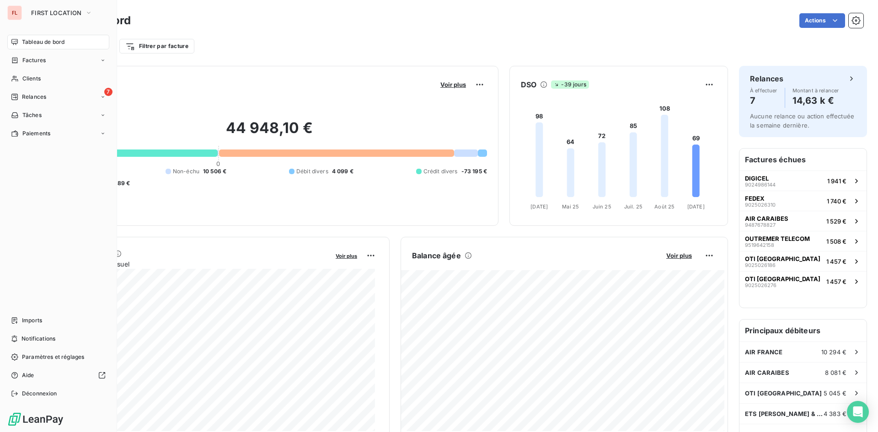
click at [40, 70] on nav "Tableau de bord Factures Clients 7 Relances Tâches Paiements" at bounding box center [58, 88] width 102 height 106
click at [33, 83] on div "Clients" at bounding box center [58, 78] width 102 height 15
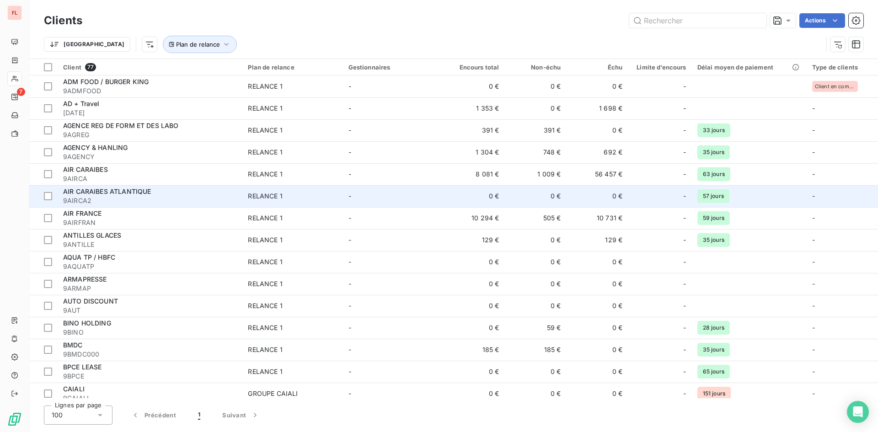
click at [103, 199] on span "9AIRCA2" at bounding box center [150, 200] width 174 height 9
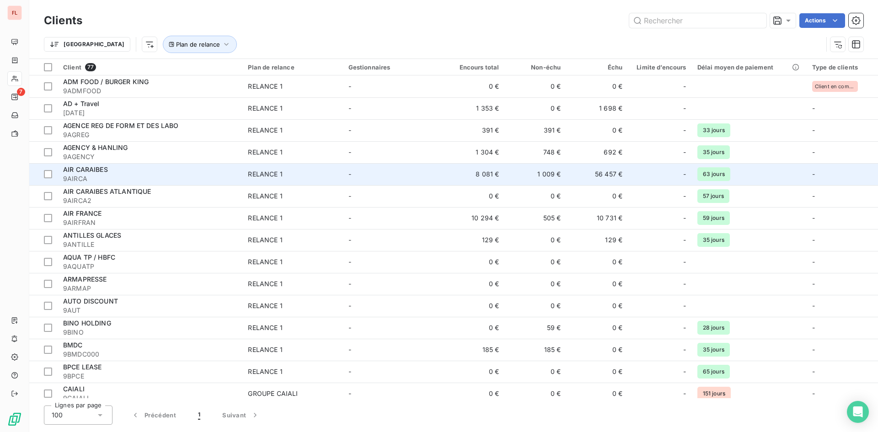
click at [120, 173] on div "AIR CARAIBES" at bounding box center [150, 169] width 174 height 9
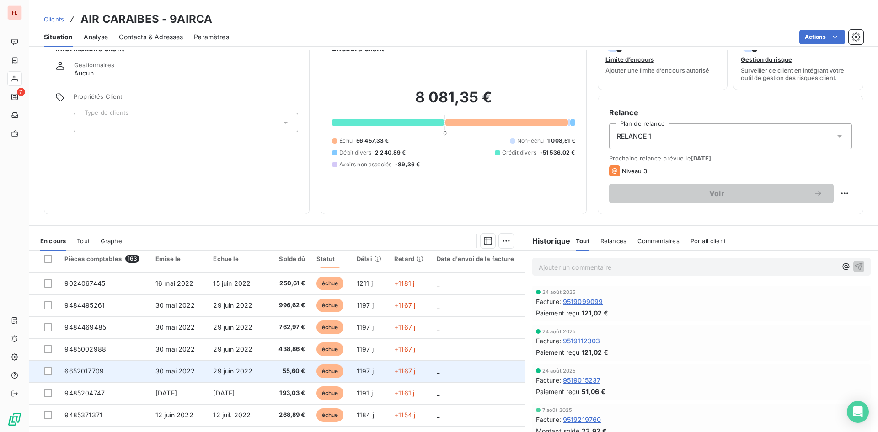
scroll to position [46, 0]
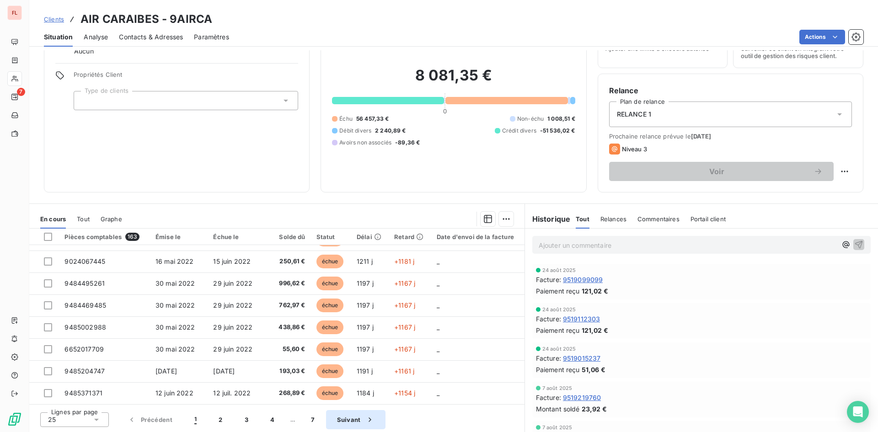
click at [346, 419] on button "Suivant" at bounding box center [355, 419] width 59 height 19
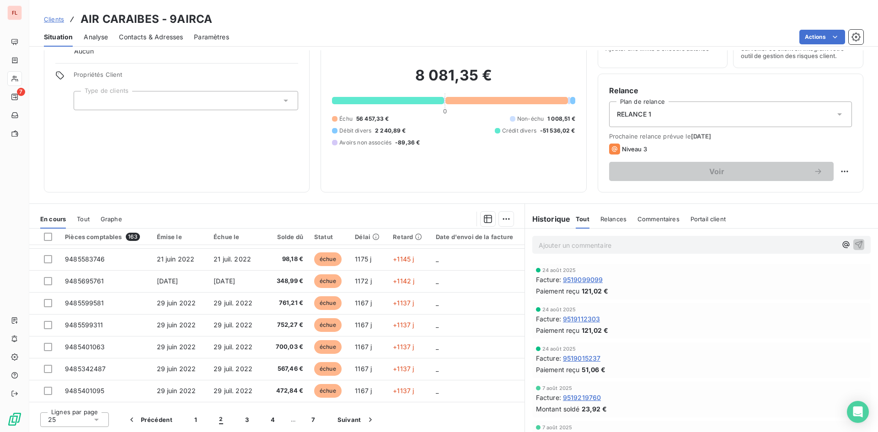
scroll to position [0, 0]
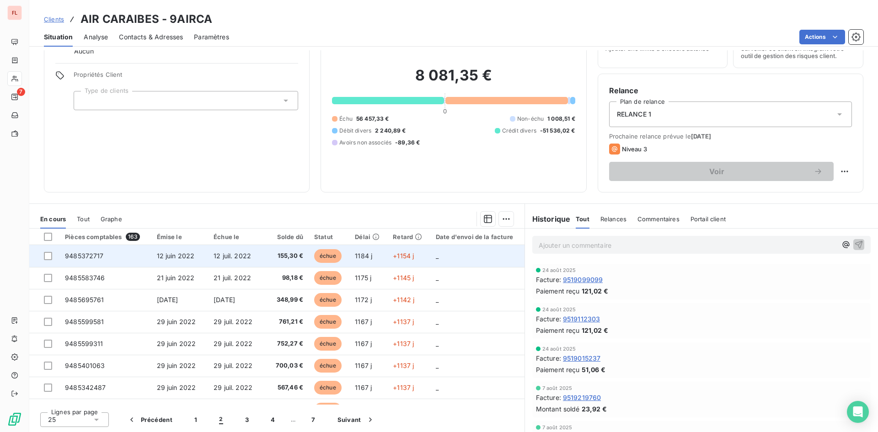
click at [265, 265] on td "155,30 €" at bounding box center [286, 256] width 43 height 22
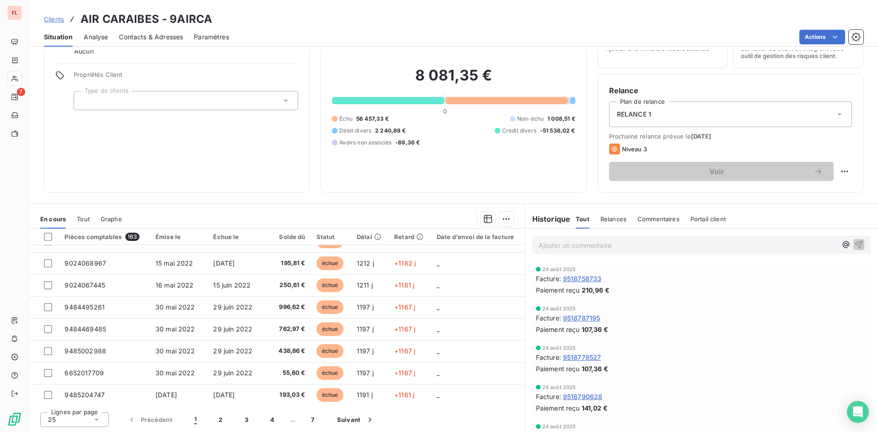
scroll to position [390, 0]
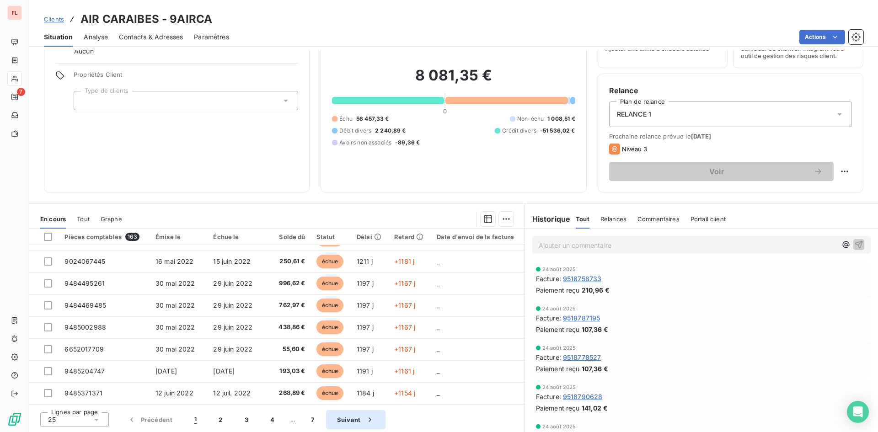
click at [347, 421] on button "Suivant" at bounding box center [355, 419] width 59 height 19
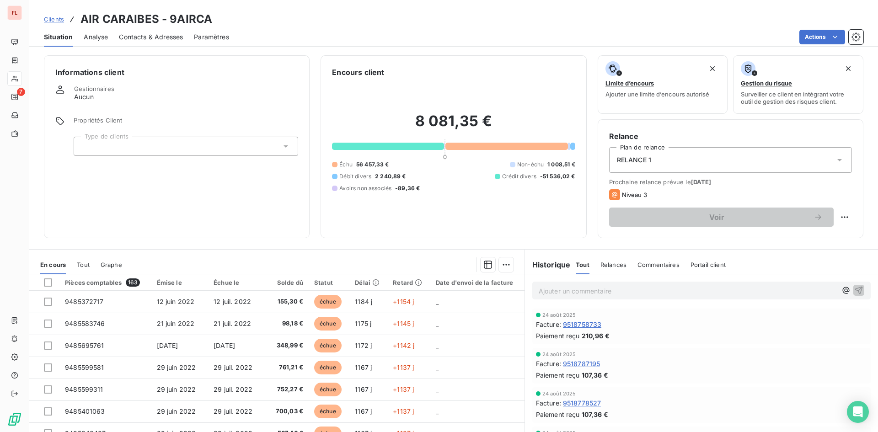
scroll to position [0, 0]
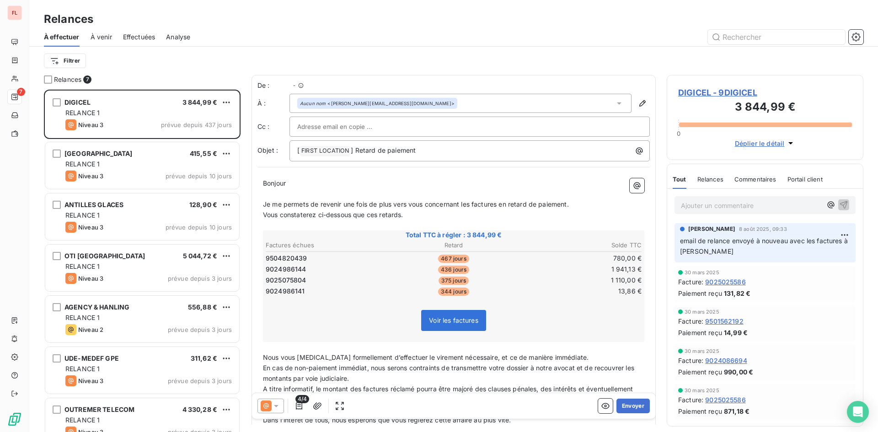
scroll to position [336, 190]
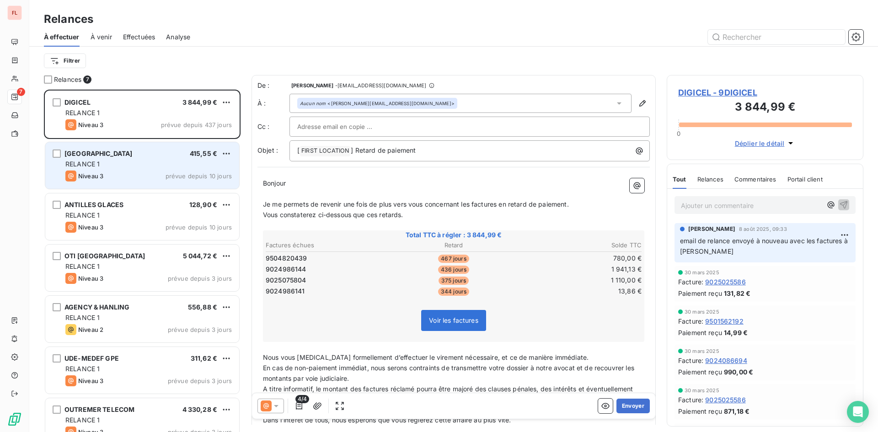
click at [164, 153] on div "[GEOGRAPHIC_DATA] 415,55 €" at bounding box center [148, 154] width 167 height 8
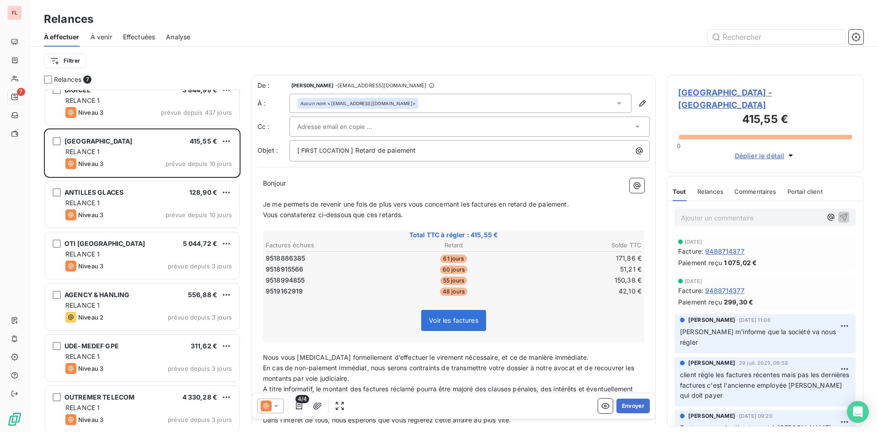
scroll to position [16, 0]
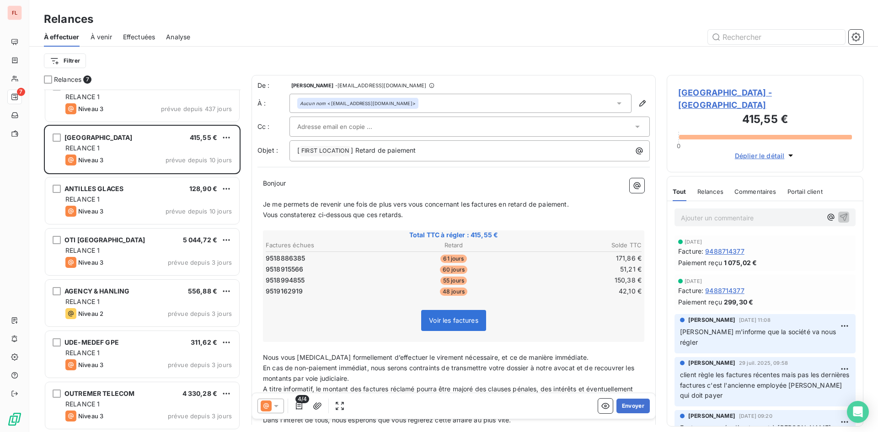
click at [104, 30] on div "À venir" at bounding box center [101, 36] width 21 height 19
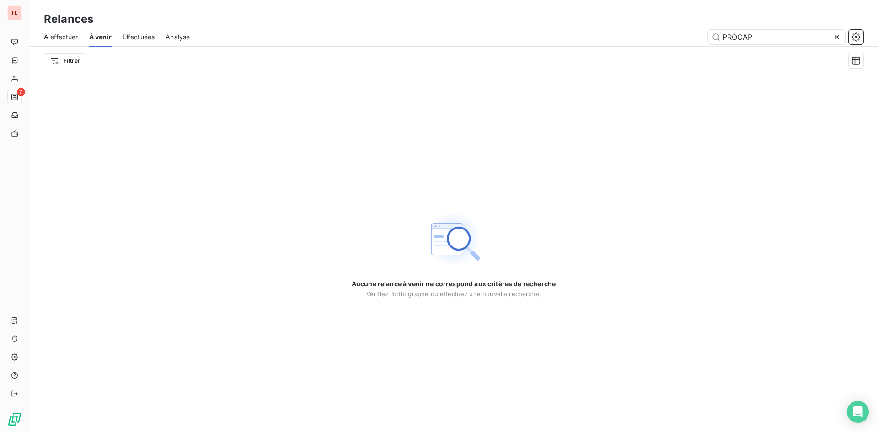
click at [73, 37] on span "À effectuer" at bounding box center [61, 36] width 34 height 9
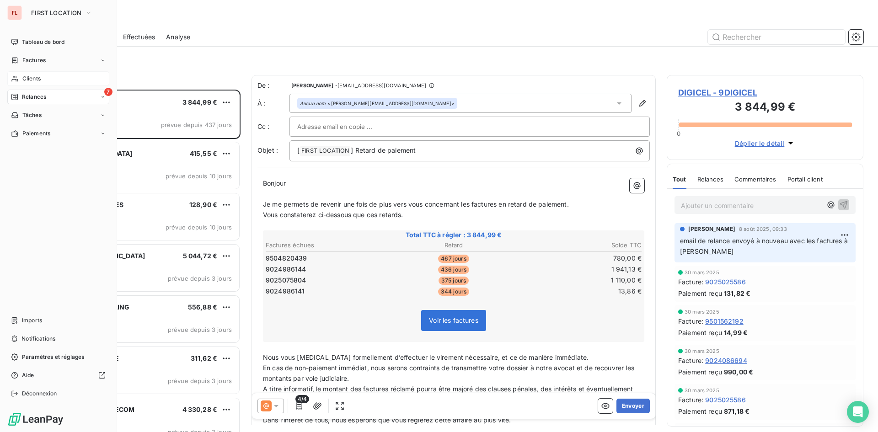
click at [28, 78] on span "Clients" at bounding box center [31, 79] width 18 height 8
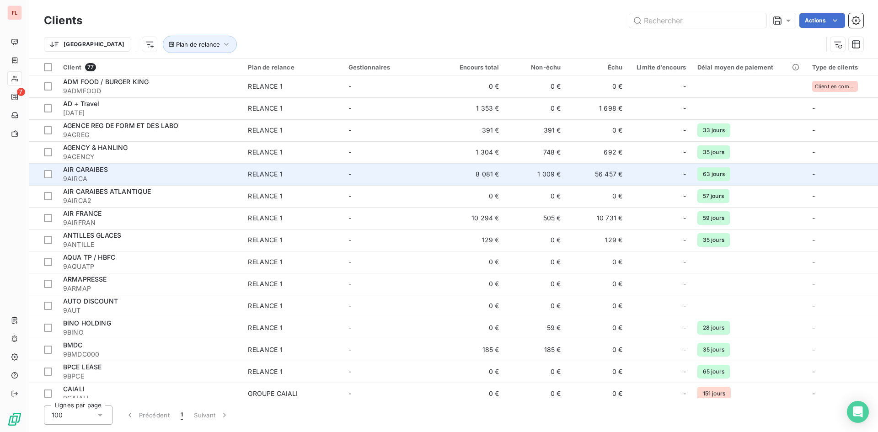
click at [140, 172] on div "AIR CARAIBES" at bounding box center [150, 169] width 174 height 9
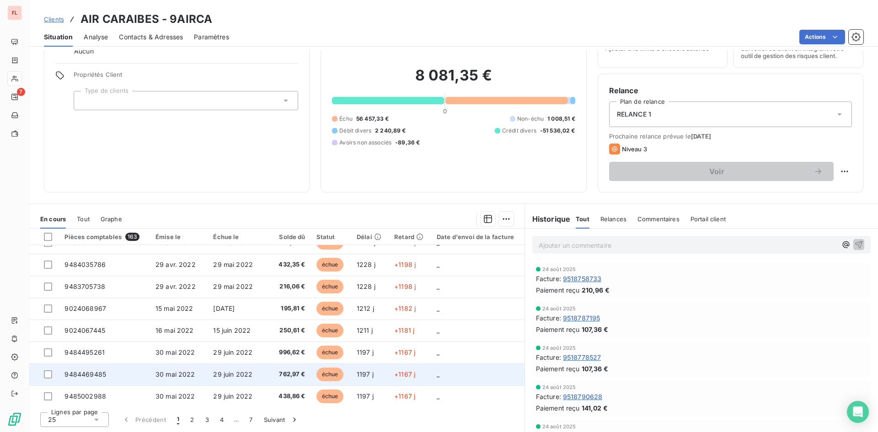
scroll to position [390, 0]
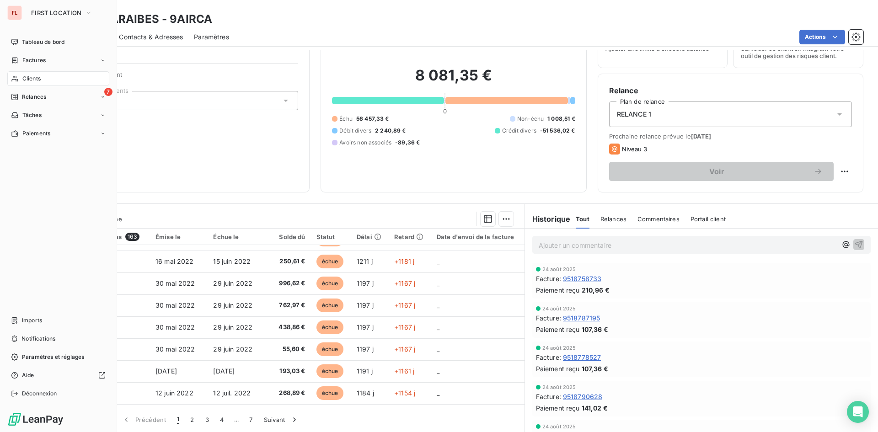
click at [49, 79] on div "Clients" at bounding box center [58, 78] width 102 height 15
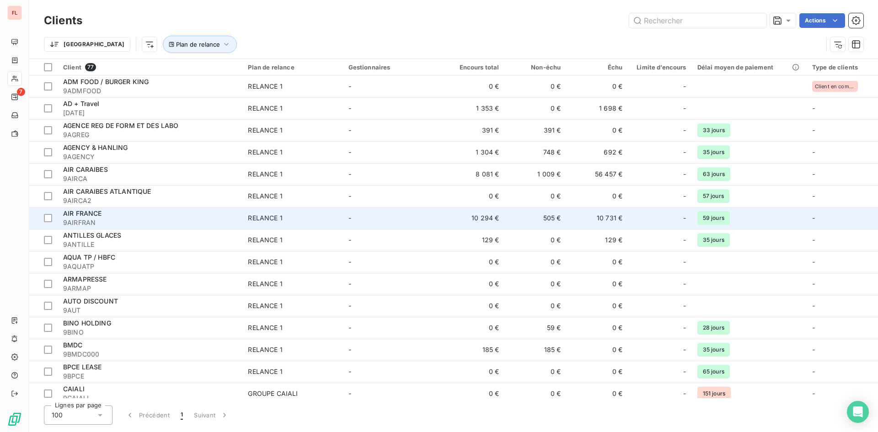
click at [121, 213] on div "AIR FRANCE" at bounding box center [150, 213] width 174 height 9
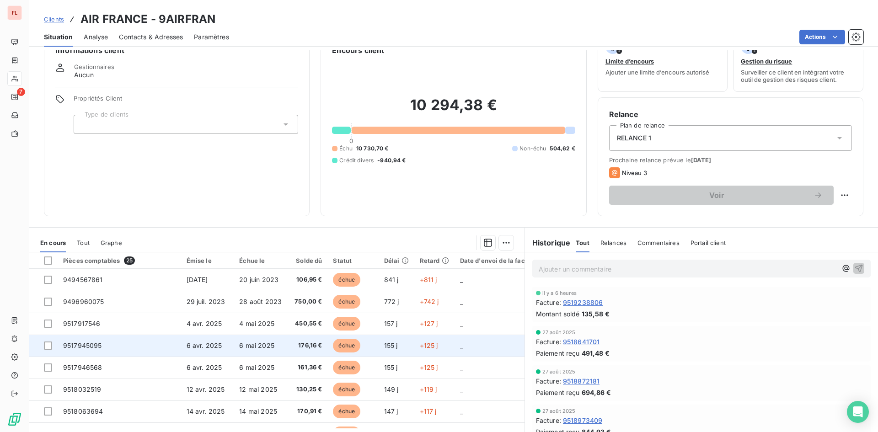
scroll to position [0, 0]
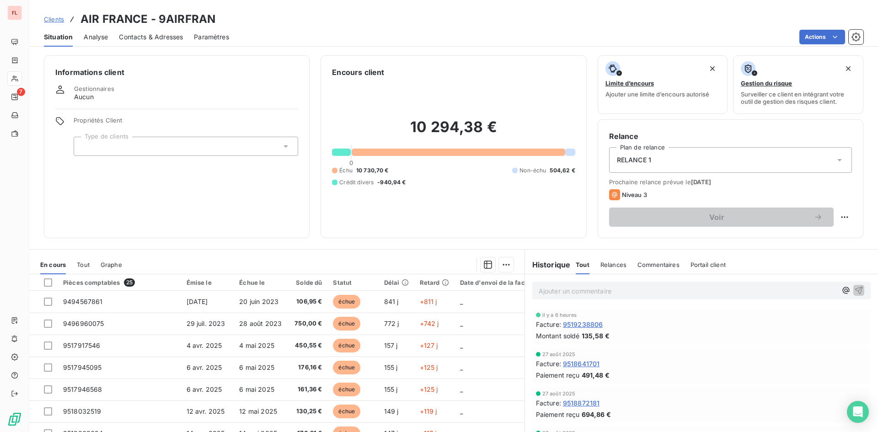
click at [664, 262] on span "Commentaires" at bounding box center [659, 264] width 42 height 7
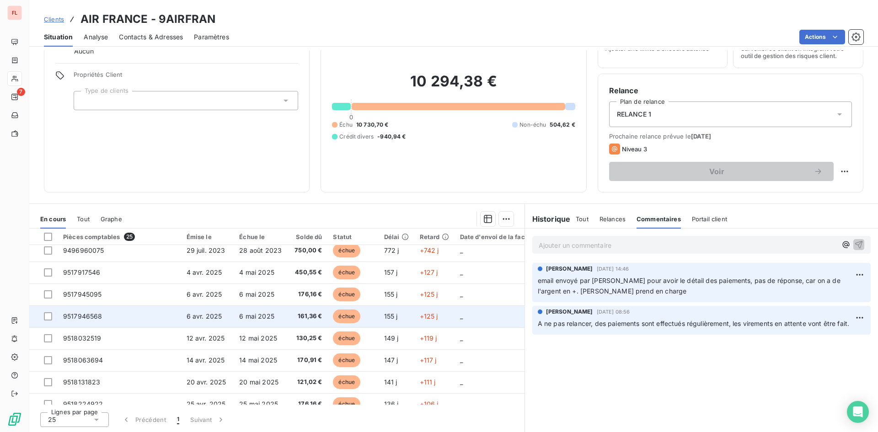
scroll to position [0, 0]
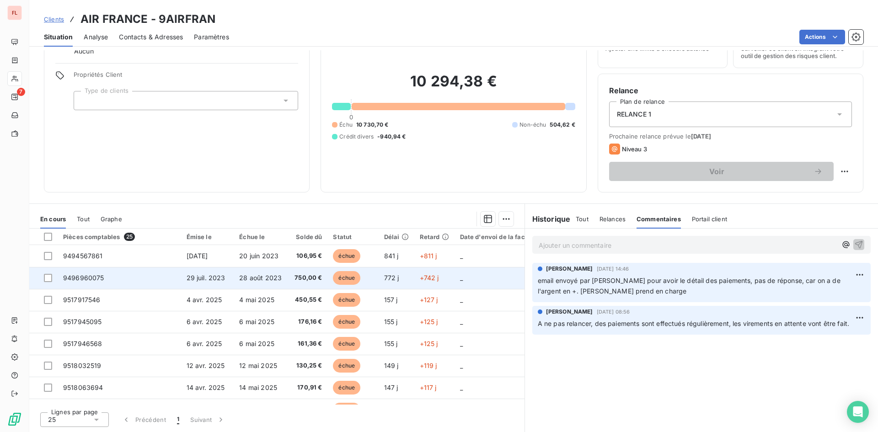
click at [219, 281] on span "29 juil. 2023" at bounding box center [206, 278] width 39 height 8
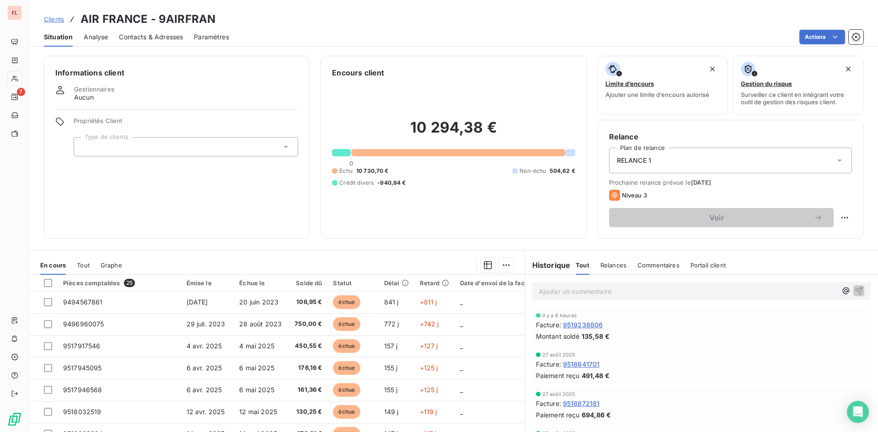
click at [167, 35] on span "Contacts & Adresses" at bounding box center [151, 36] width 64 height 9
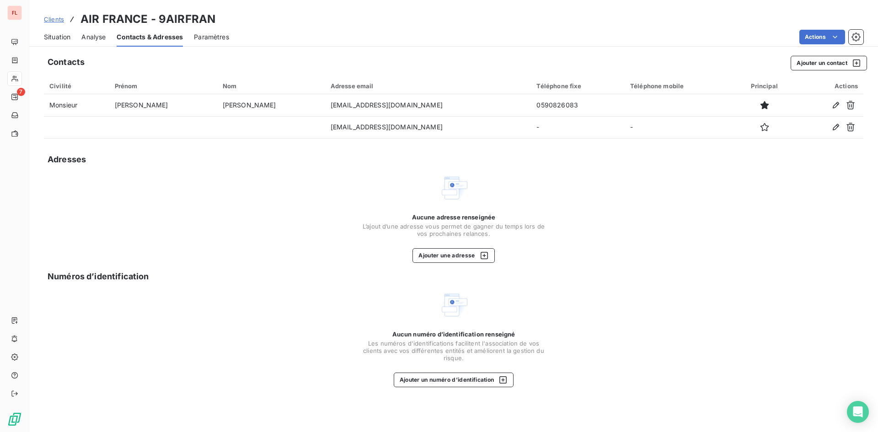
click at [96, 37] on span "Analyse" at bounding box center [93, 36] width 24 height 9
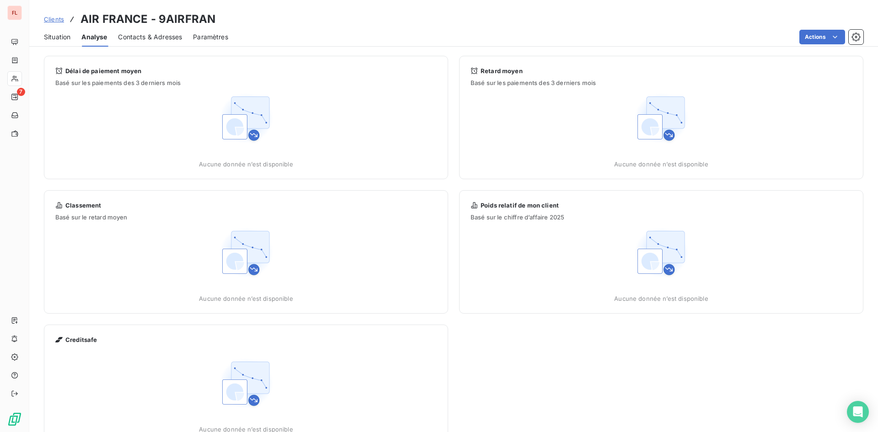
click at [57, 37] on span "Situation" at bounding box center [57, 36] width 27 height 9
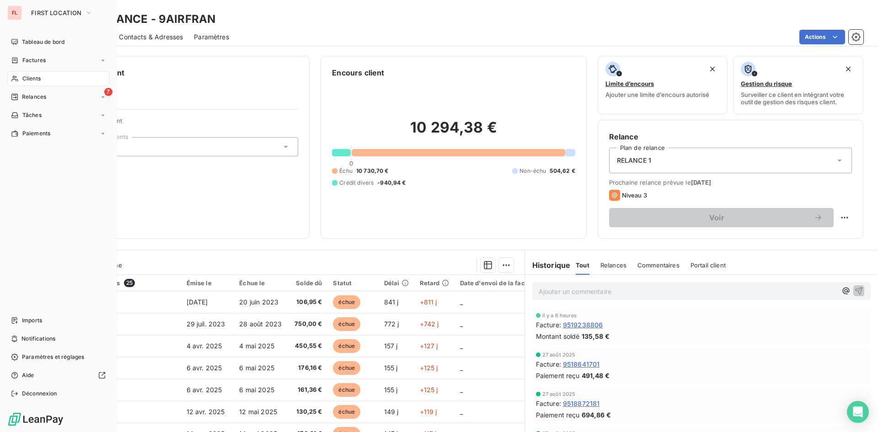
click at [26, 74] on div "Clients" at bounding box center [58, 78] width 102 height 15
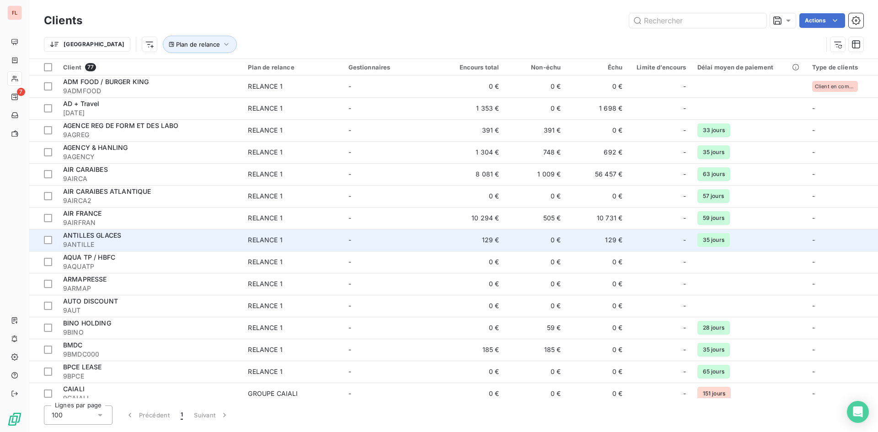
click at [113, 234] on span "ANTILLES GLACES" at bounding box center [92, 235] width 58 height 8
click at [128, 238] on div "ANTILLES GLACES" at bounding box center [150, 235] width 174 height 9
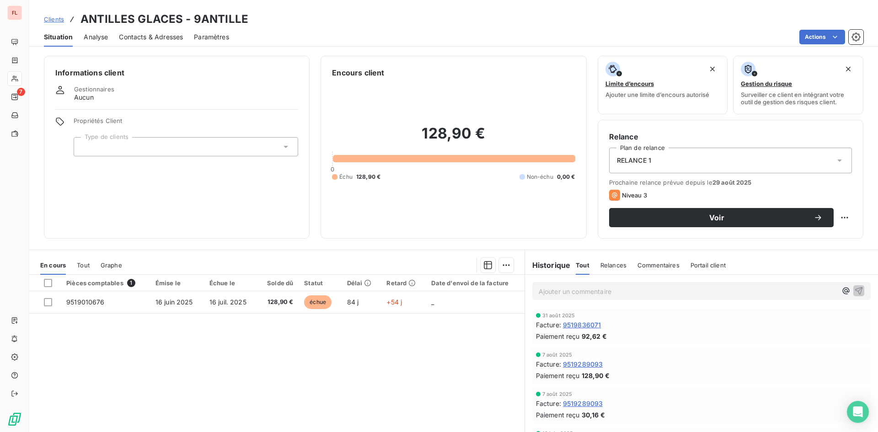
click at [178, 37] on span "Contacts & Adresses" at bounding box center [151, 36] width 64 height 9
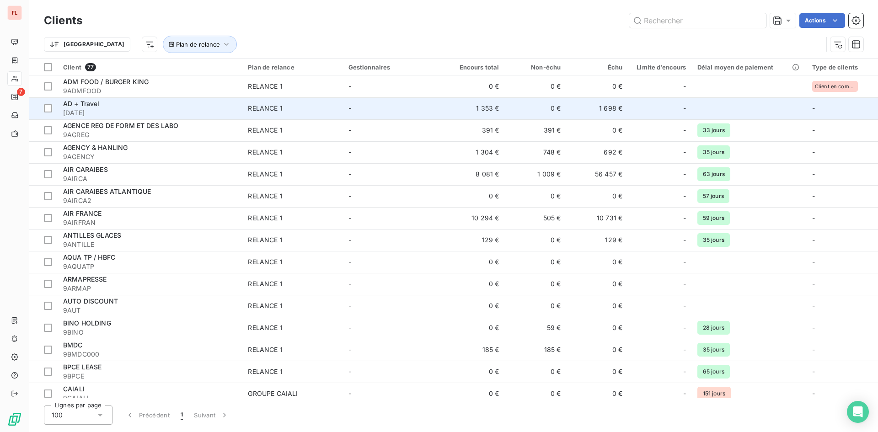
click at [136, 109] on span "[DATE]" at bounding box center [150, 112] width 174 height 9
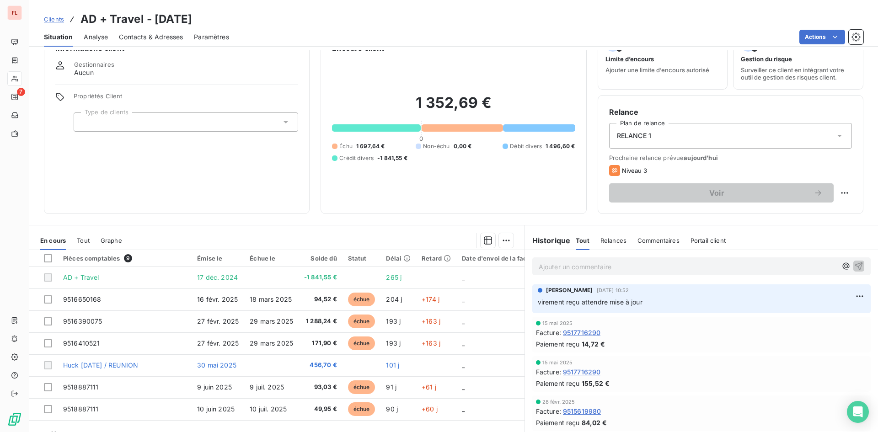
scroll to position [46, 0]
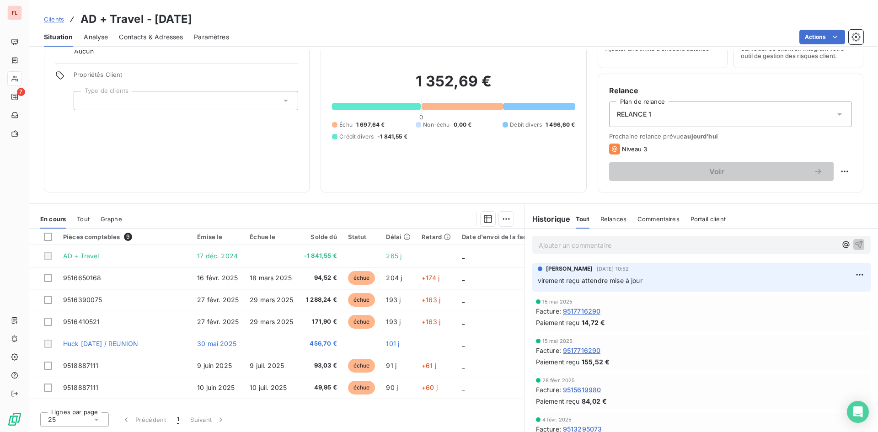
click at [662, 218] on span "Commentaires" at bounding box center [659, 218] width 42 height 7
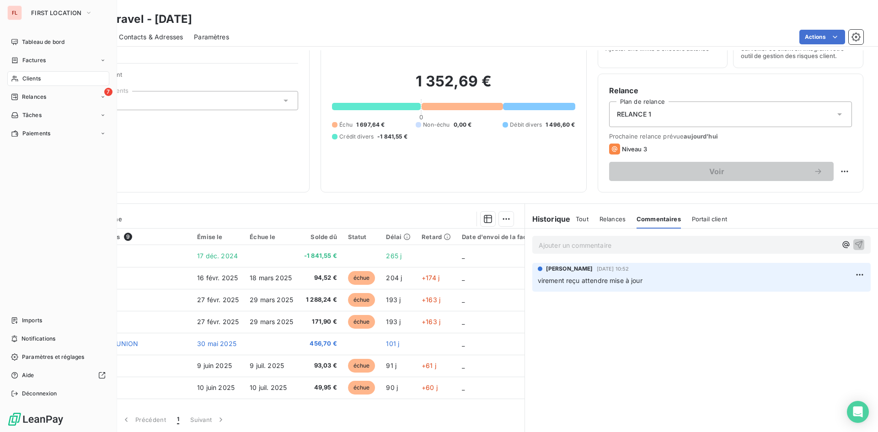
click at [37, 80] on span "Clients" at bounding box center [31, 79] width 18 height 8
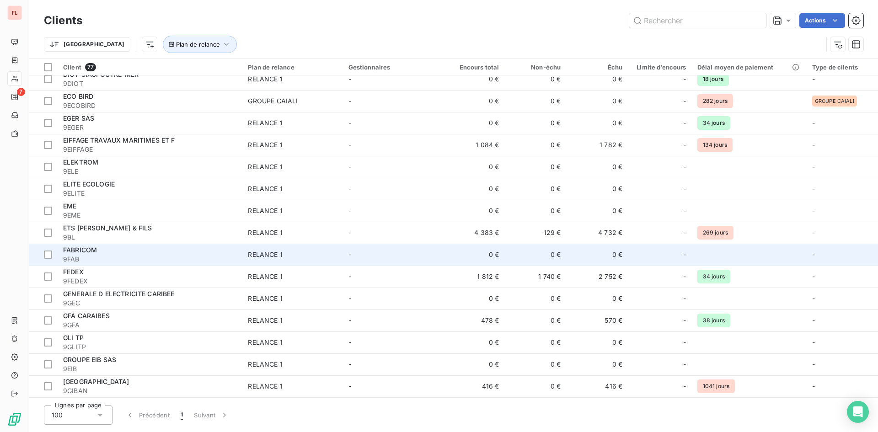
scroll to position [503, 0]
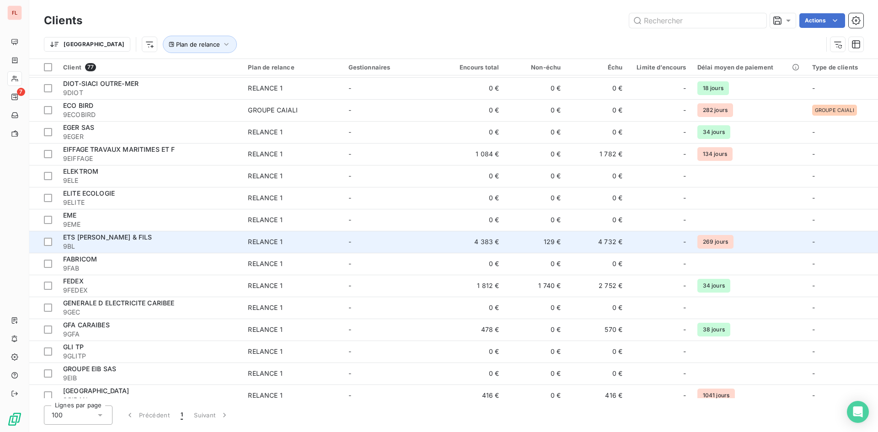
click at [130, 239] on span "ETS [PERSON_NAME] & FILS" at bounding box center [107, 237] width 89 height 8
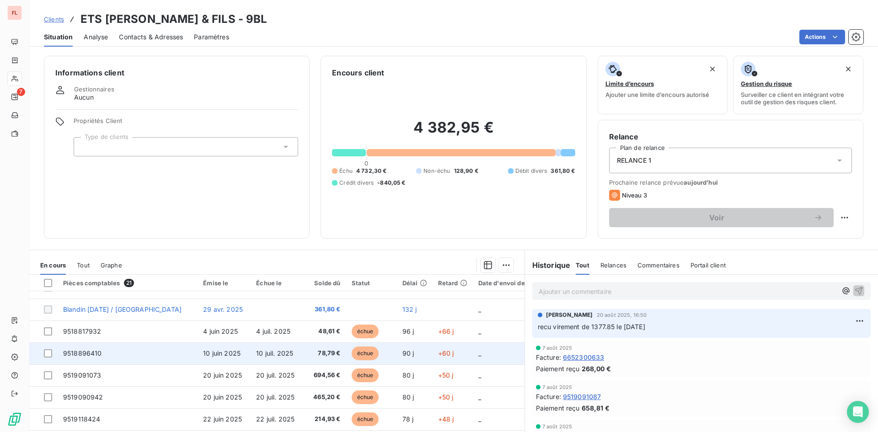
scroll to position [31, 0]
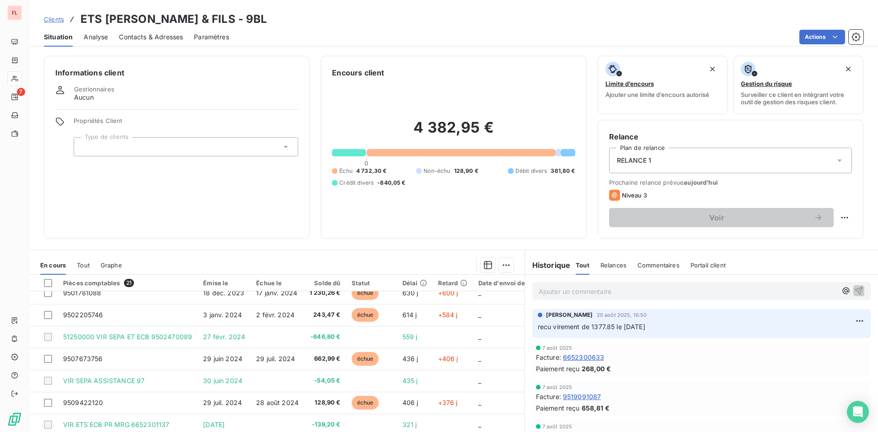
click at [586, 294] on p "Ajouter un commentaire ﻿" at bounding box center [688, 291] width 298 height 11
click at [664, 292] on p "recu 728.44 euros le [DATE]" at bounding box center [688, 291] width 298 height 11
click at [663, 290] on p "reçu 728.44 euros le [DATE]" at bounding box center [688, 291] width 298 height 11
click at [546, 288] on span "reçu 728.44 euros le [DATE]" at bounding box center [582, 291] width 87 height 8
click at [548, 292] on span "reçu 728.44 euros le [DATE]" at bounding box center [582, 291] width 87 height 8
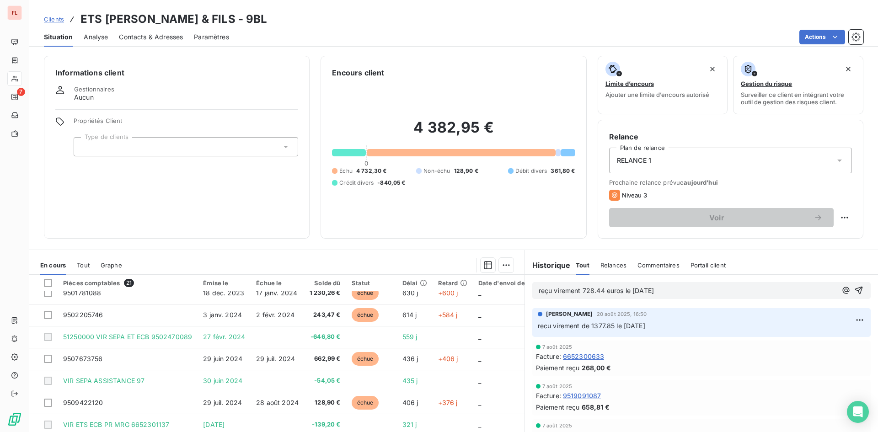
click at [698, 294] on p "reçu virement 728.44 euros le [DATE]" at bounding box center [688, 291] width 298 height 11
click at [854, 286] on icon "button" at bounding box center [858, 290] width 9 height 9
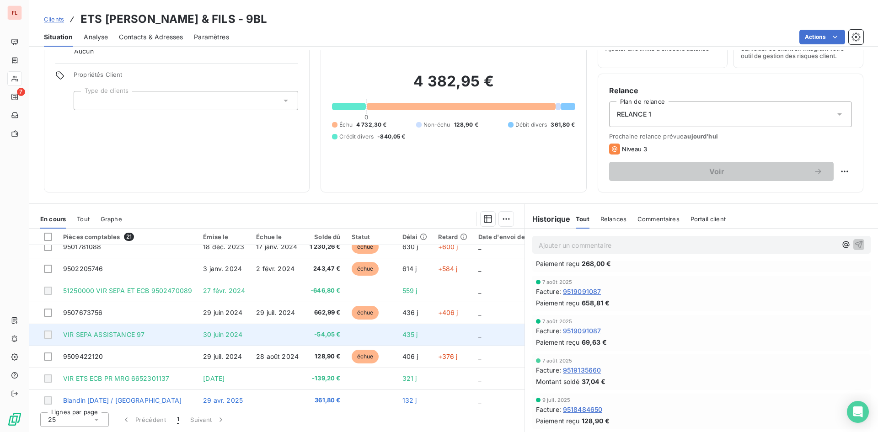
scroll to position [0, 0]
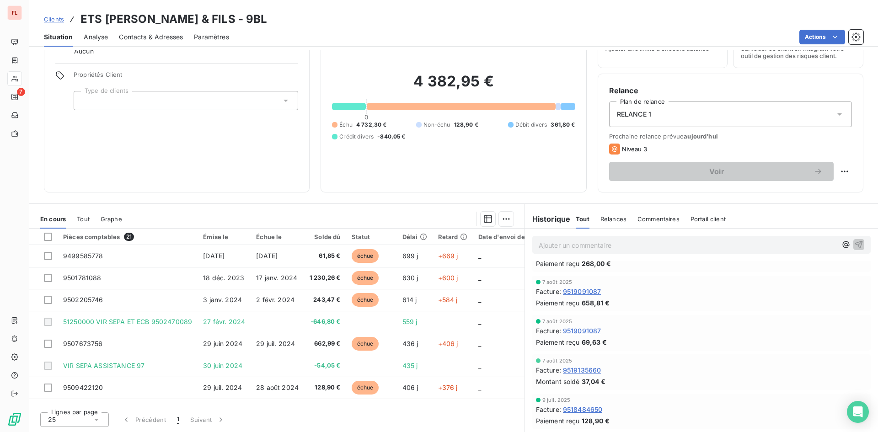
click at [215, 136] on div "Informations client Gestionnaires Aucun Propriétés Client Type de clients" at bounding box center [177, 101] width 266 height 183
